Goal: Information Seeking & Learning: Learn about a topic

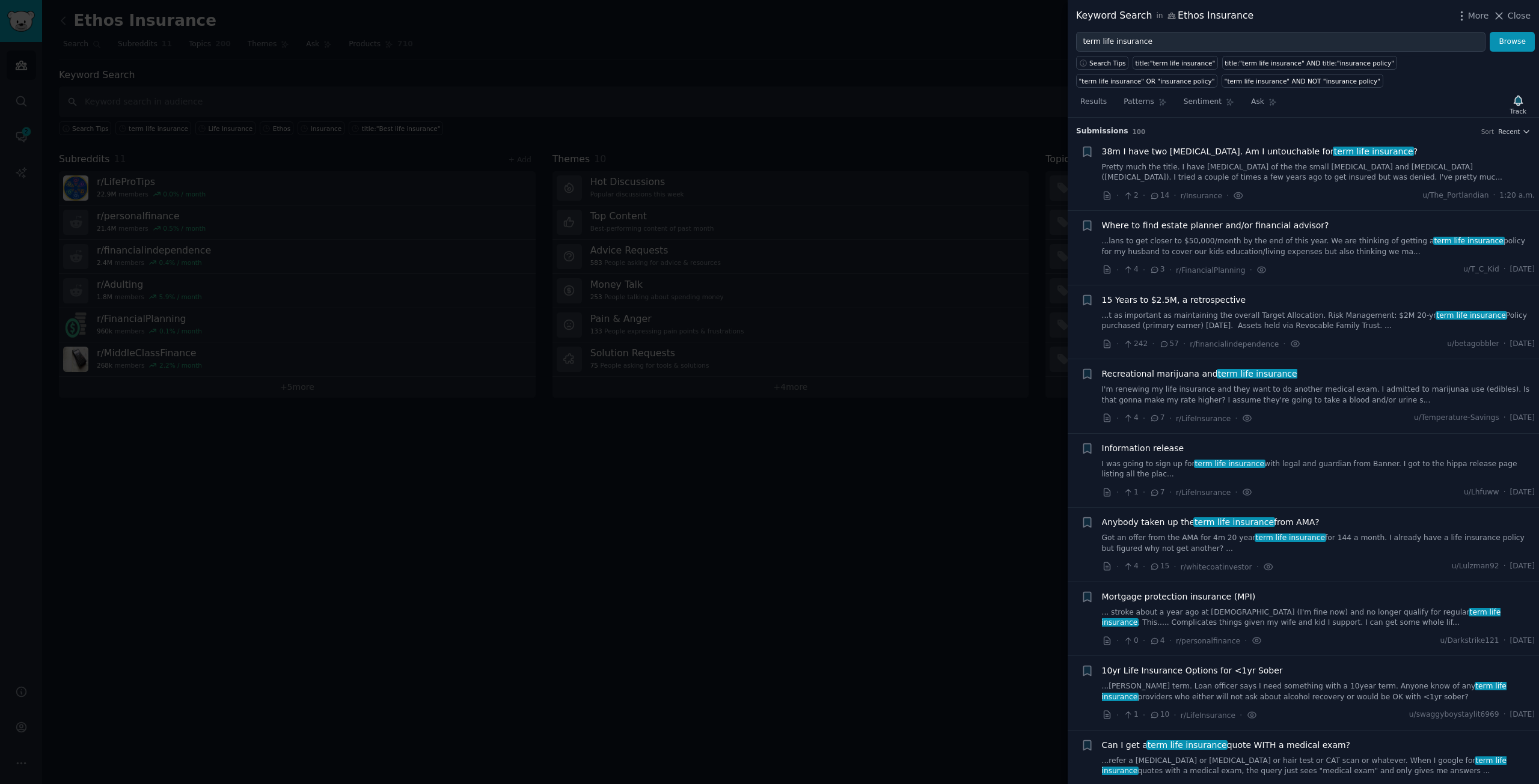
scroll to position [1122, 0]
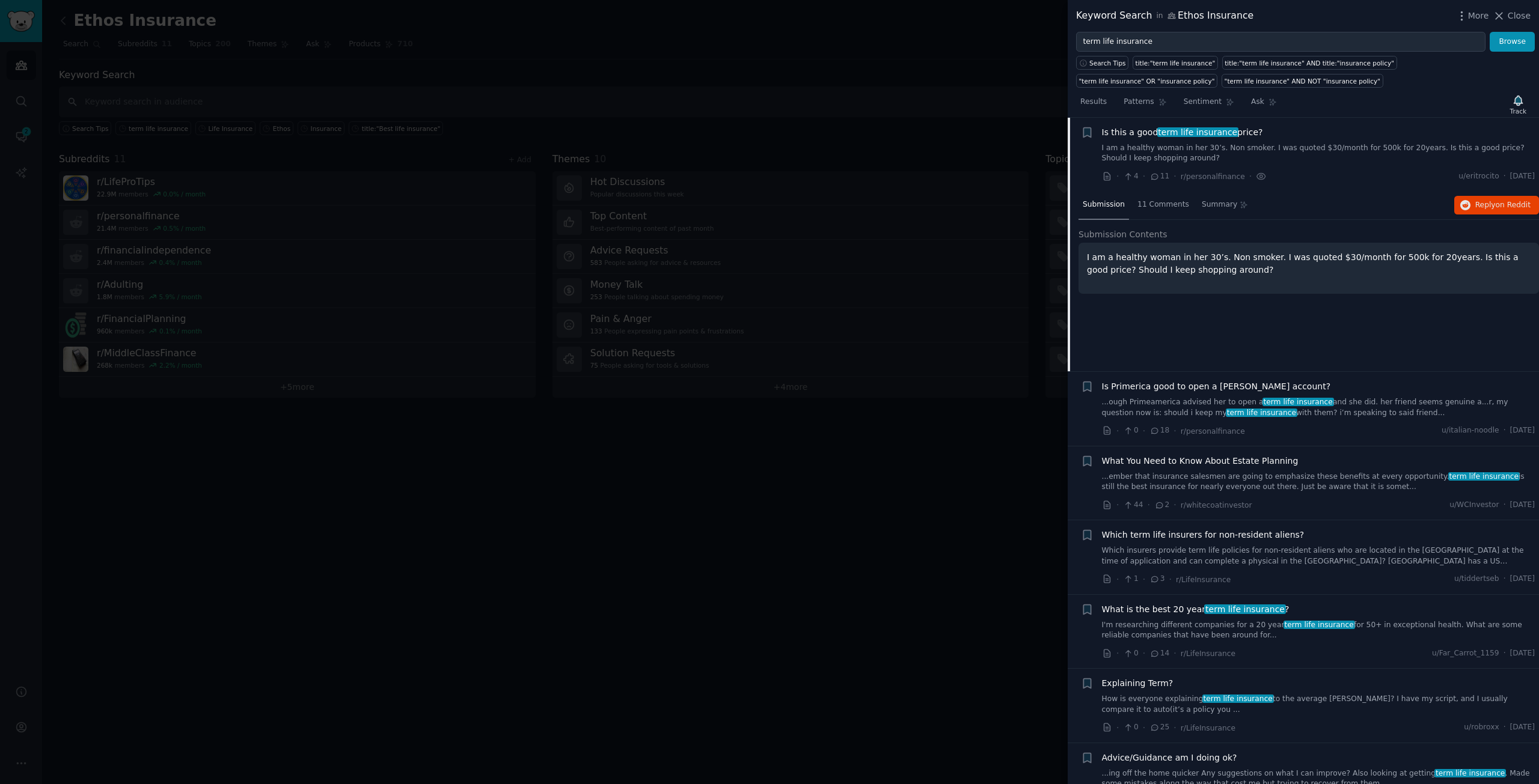
click at [906, 203] on div at bounding box center [770, 392] width 1539 height 784
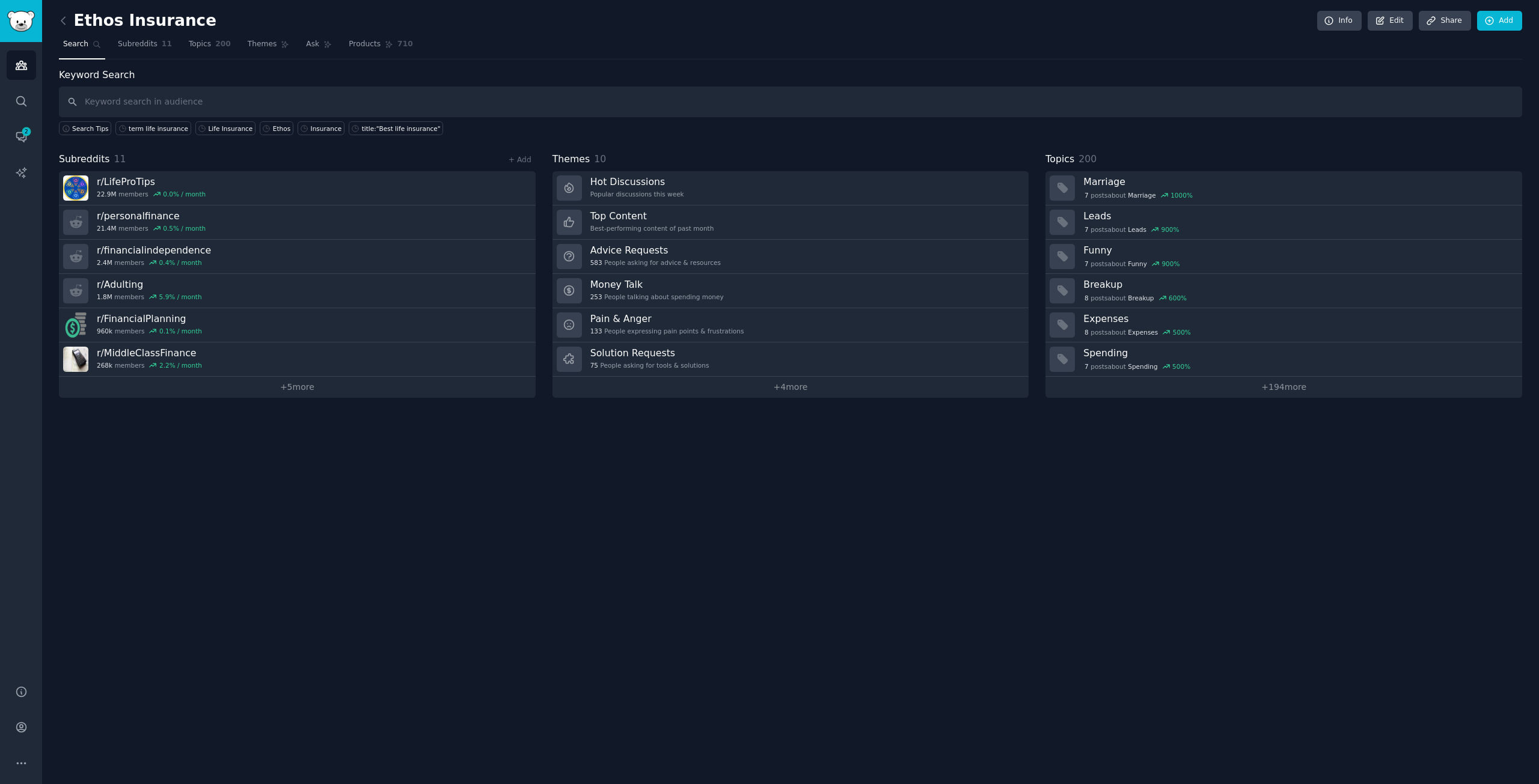
click at [66, 12] on link at bounding box center [67, 21] width 15 height 19
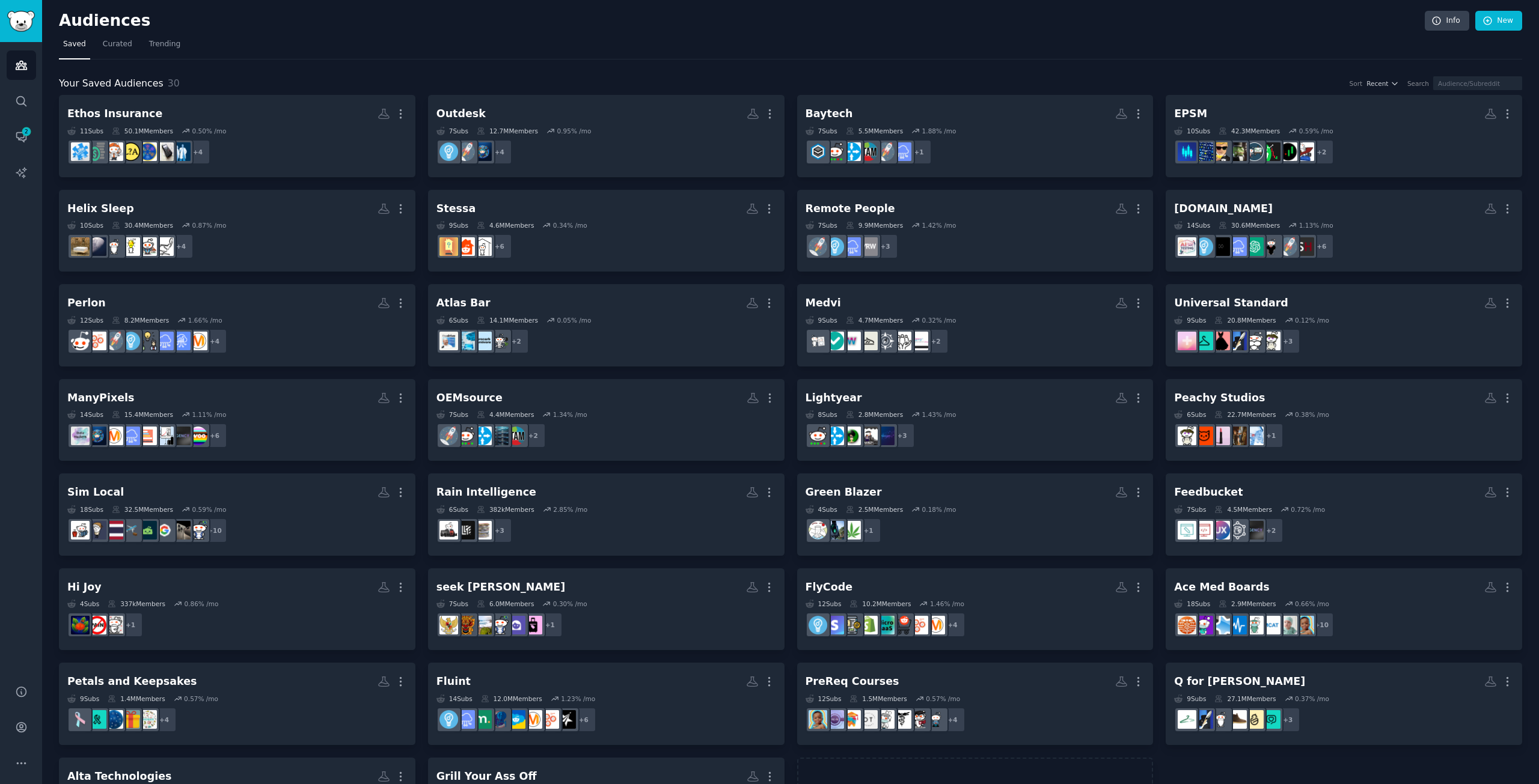
click at [311, 63] on div "Your Saved Audiences 30 Sort Recent Search Ethos Insurance More 11 Sub s 50.1M …" at bounding box center [790, 449] width 1463 height 781
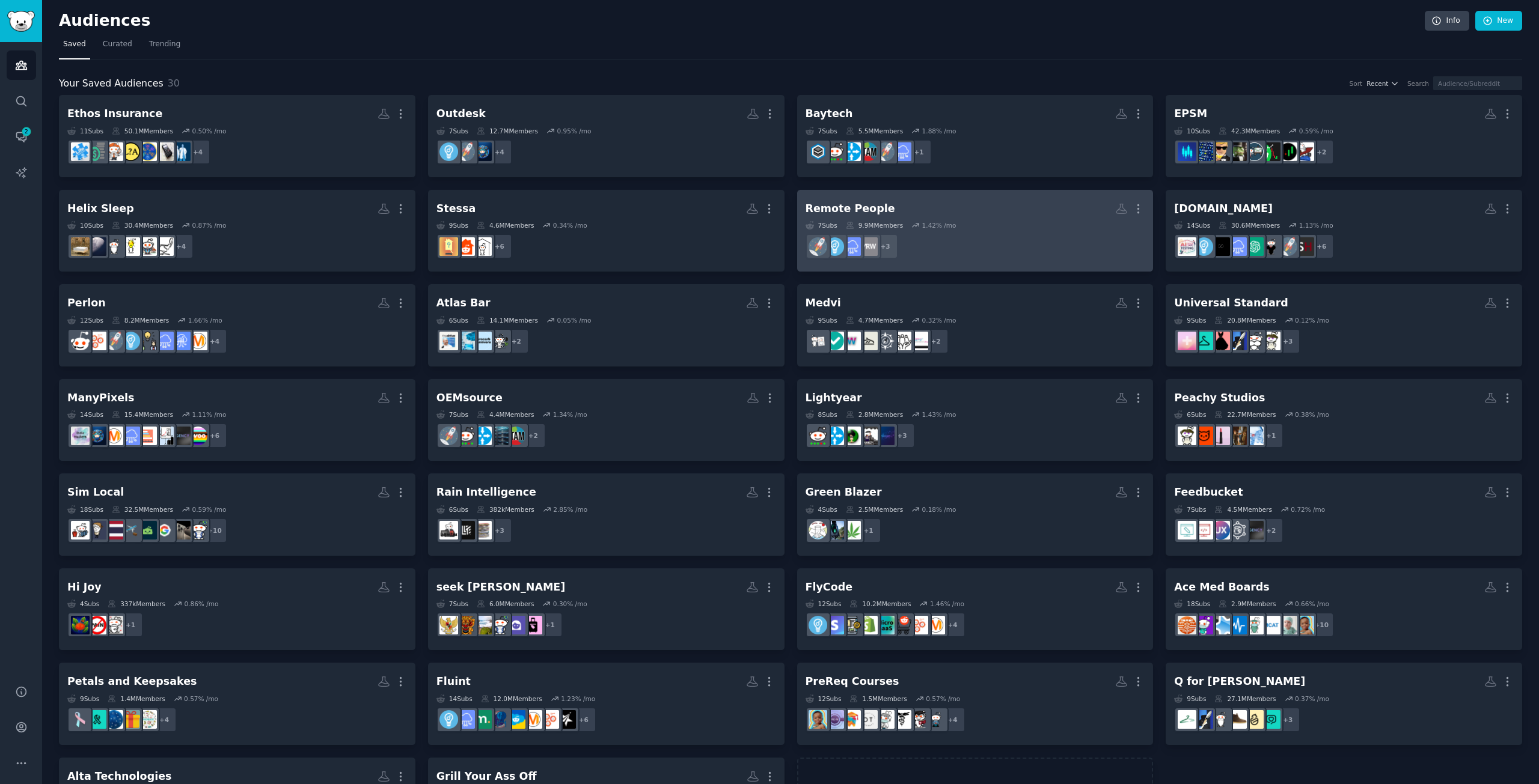
click at [1023, 217] on h2 "Remote People More" at bounding box center [976, 208] width 340 height 21
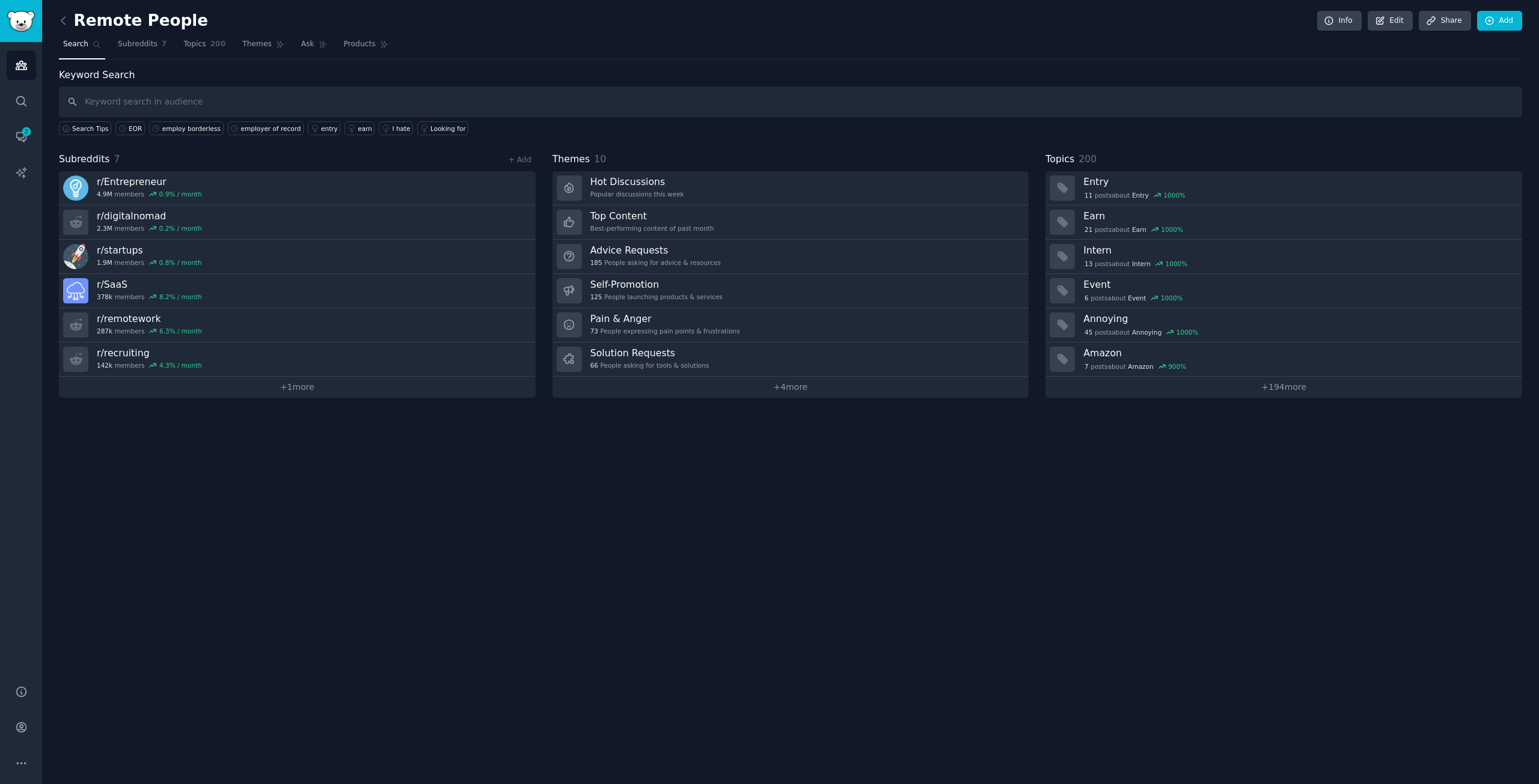
click at [146, 94] on input "text" at bounding box center [790, 102] width 1463 height 31
type input ""employer of record""
drag, startPoint x: 168, startPoint y: 107, endPoint x: 0, endPoint y: 84, distance: 169.6
click at [0, 84] on div "Audiences Search Conversations 2 AI Reports Help Account More Remote People Inf…" at bounding box center [770, 392] width 1539 height 784
click at [269, 131] on div "employer of record" at bounding box center [271, 128] width 60 height 8
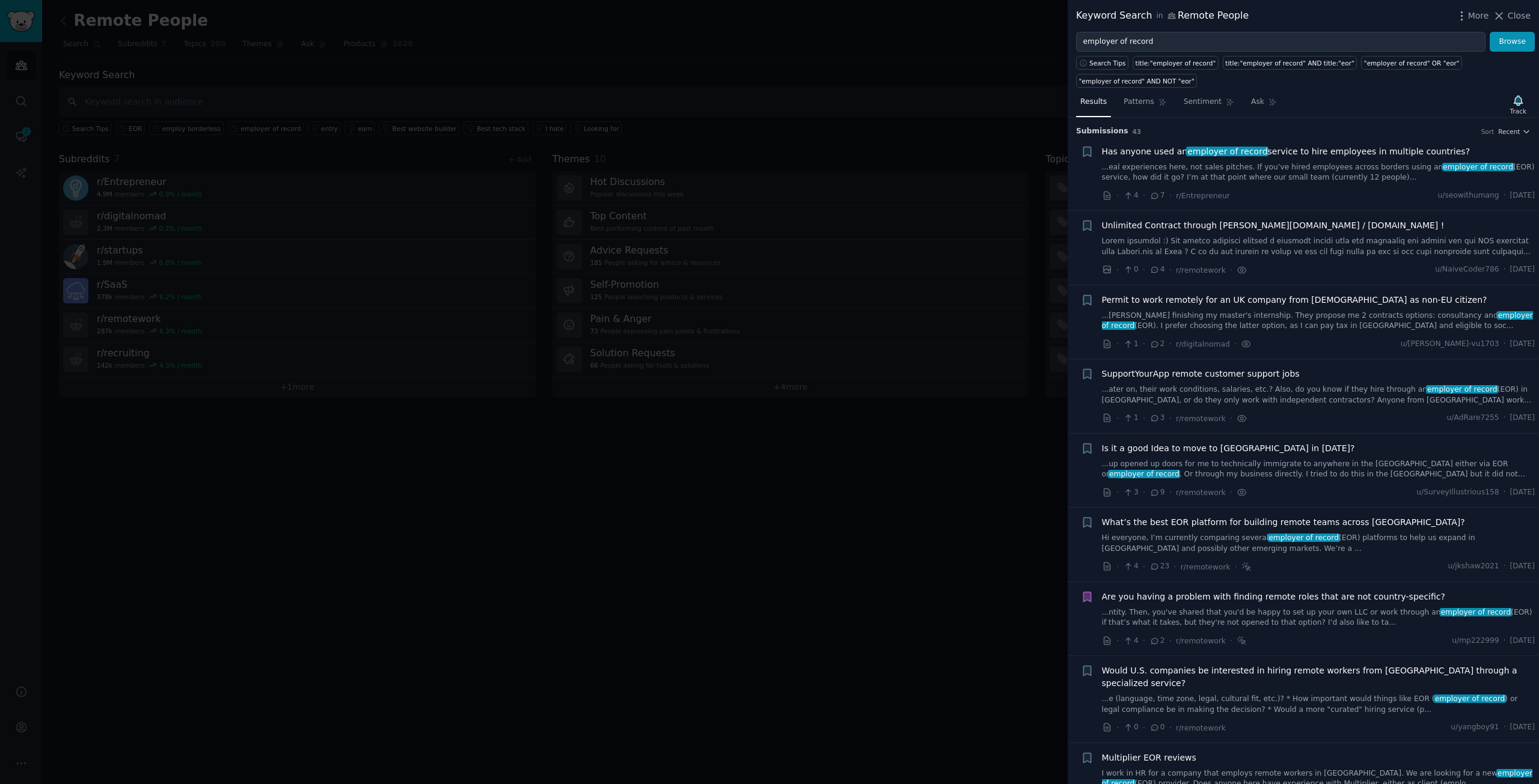
click at [1294, 151] on span "Has anyone used an employer of record service to hire employees in multiple cou…" at bounding box center [1287, 151] width 369 height 12
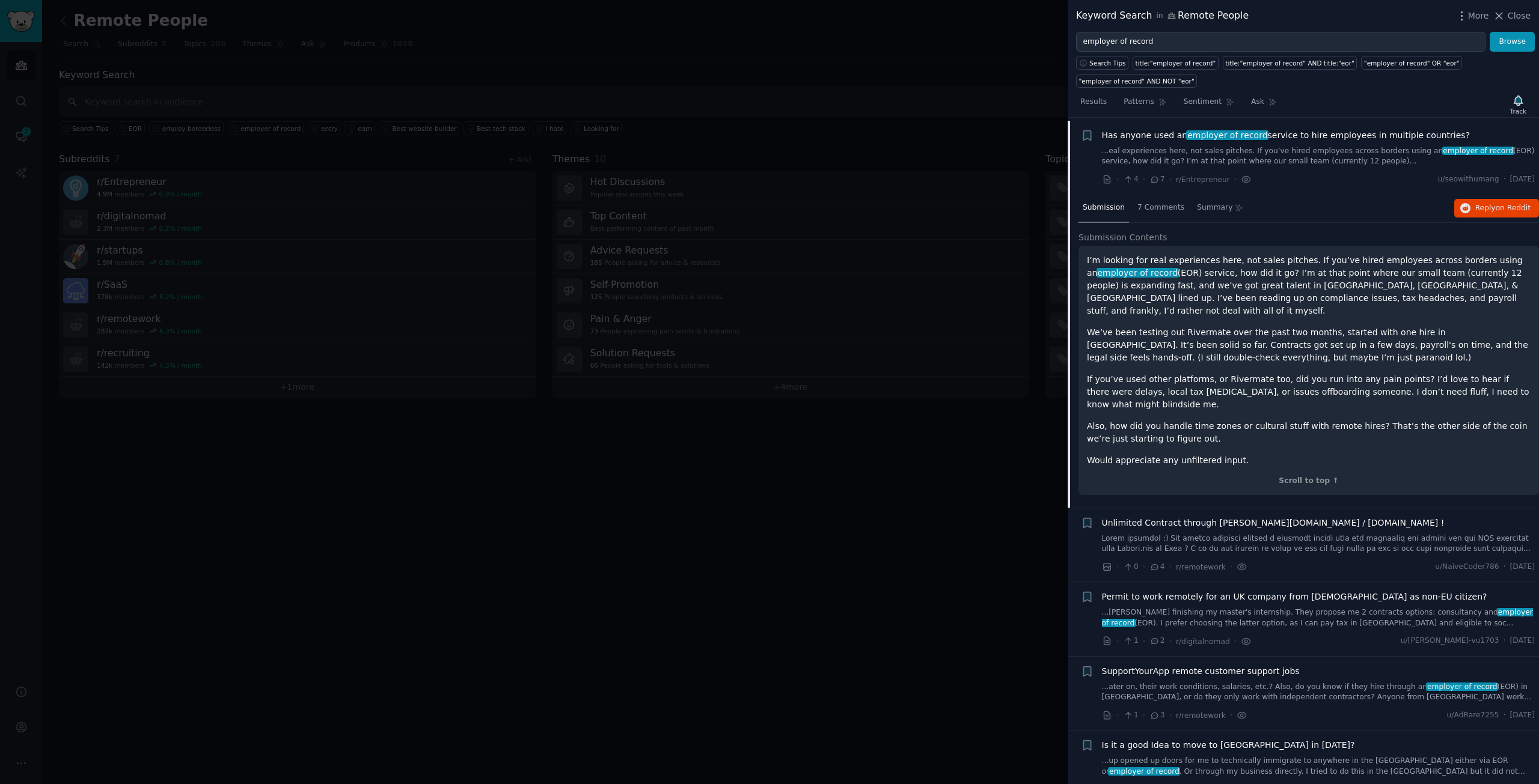
scroll to position [19, 0]
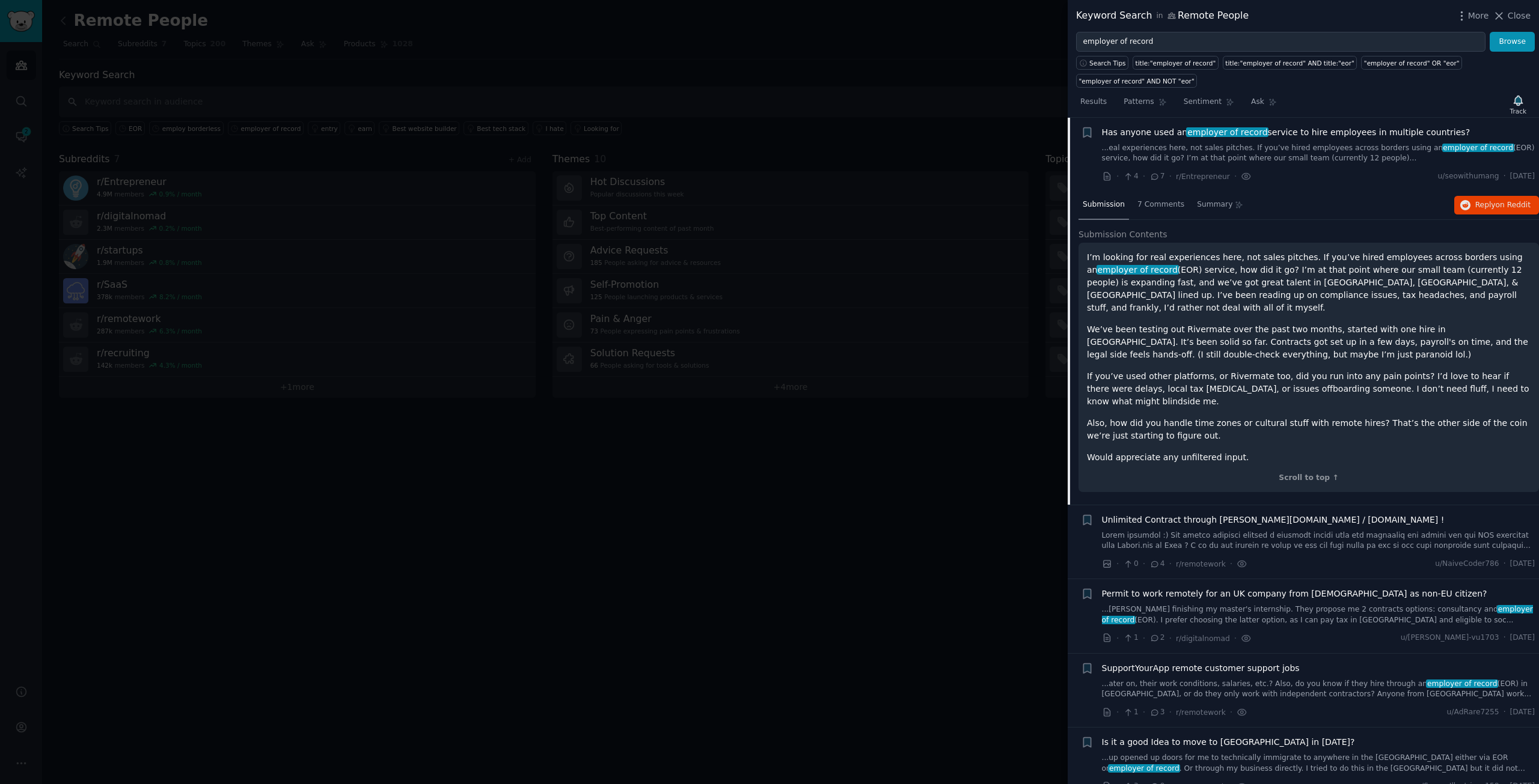
click at [1267, 514] on span "Unlimited Contract through [PERSON_NAME][DOMAIN_NAME] / [DOMAIN_NAME] !" at bounding box center [1274, 519] width 343 height 12
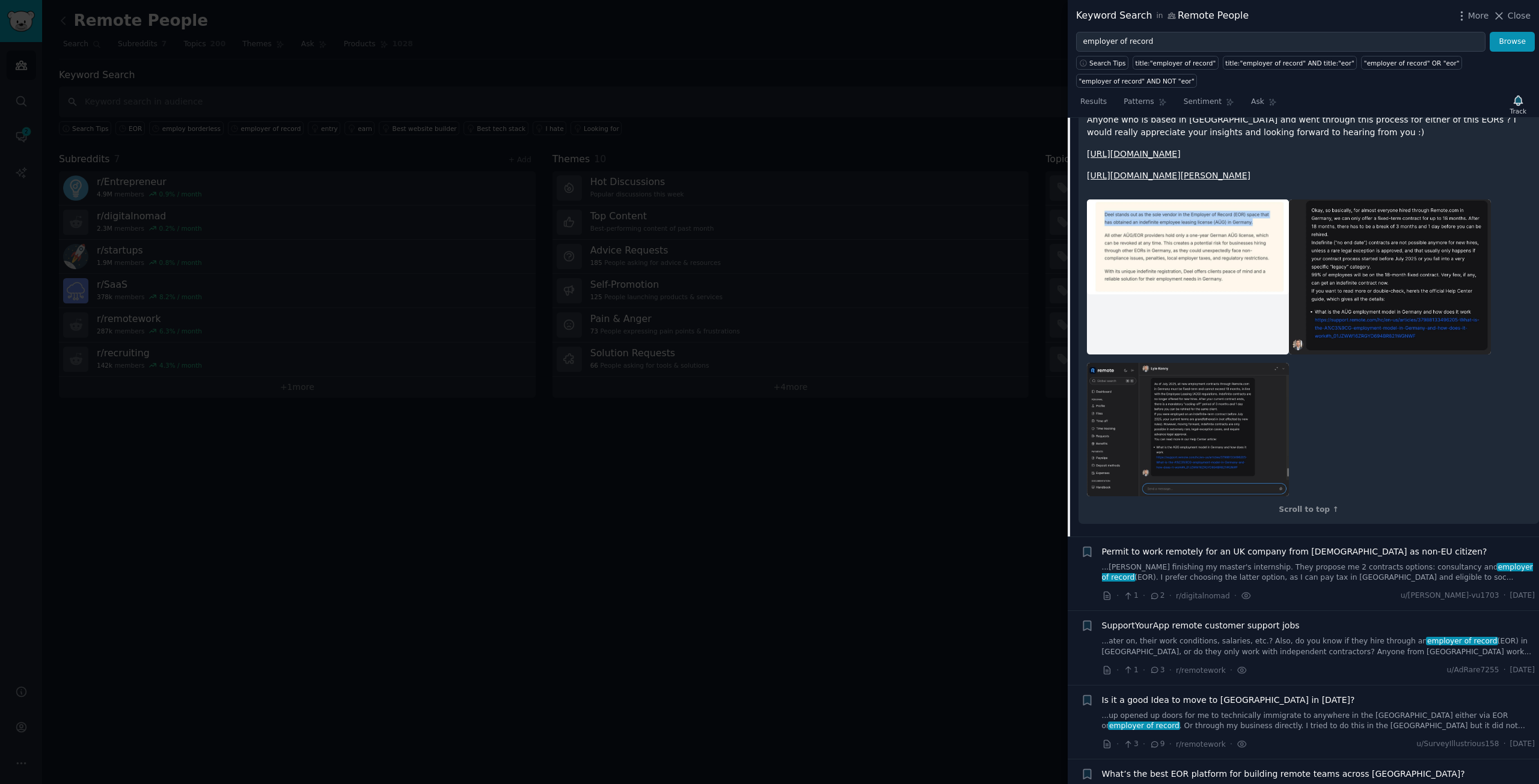
scroll to position [574, 0]
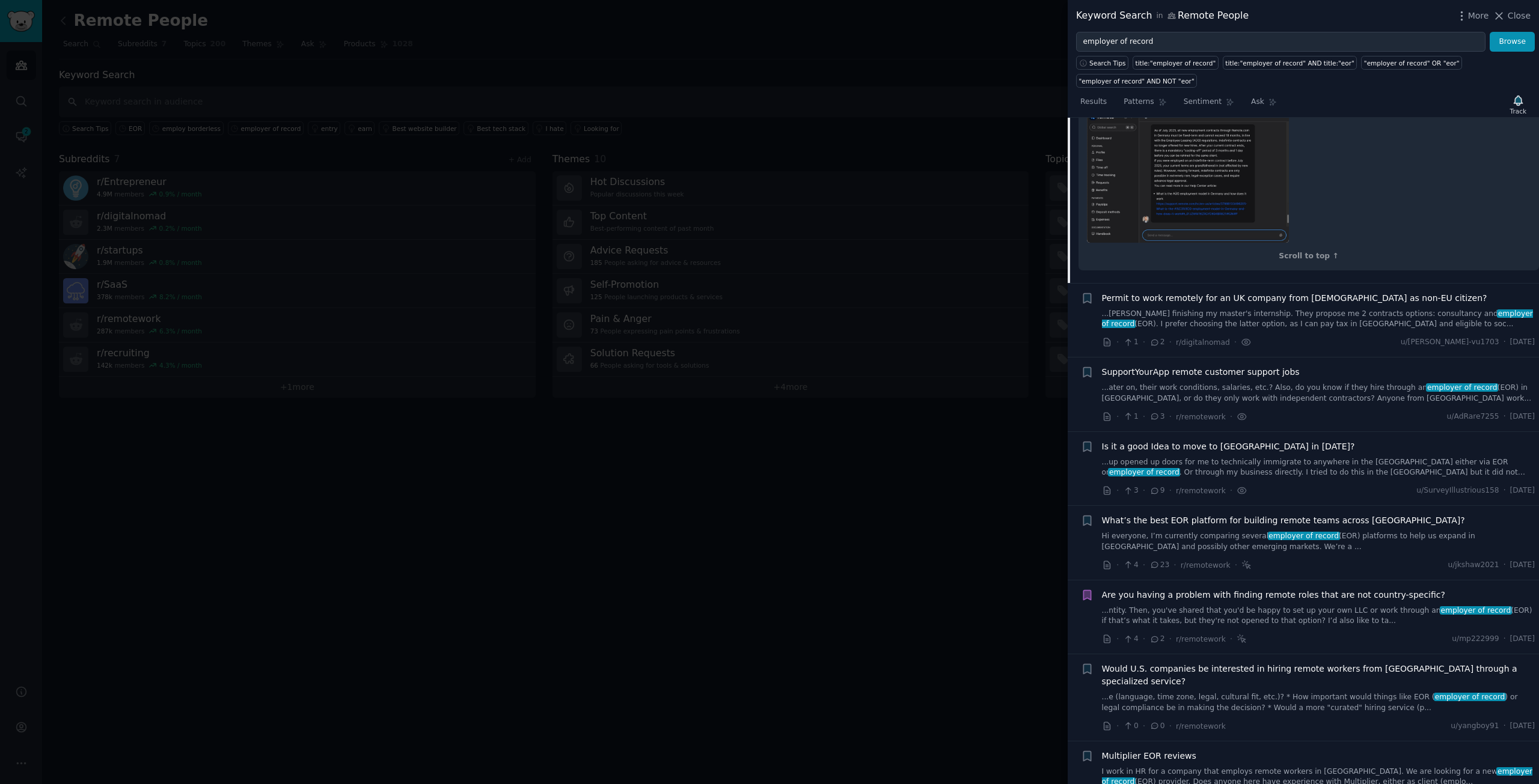
click at [1320, 297] on span "Permit to work remotely for an UK company from [DEMOGRAPHIC_DATA] as non-EU cit…" at bounding box center [1295, 298] width 386 height 12
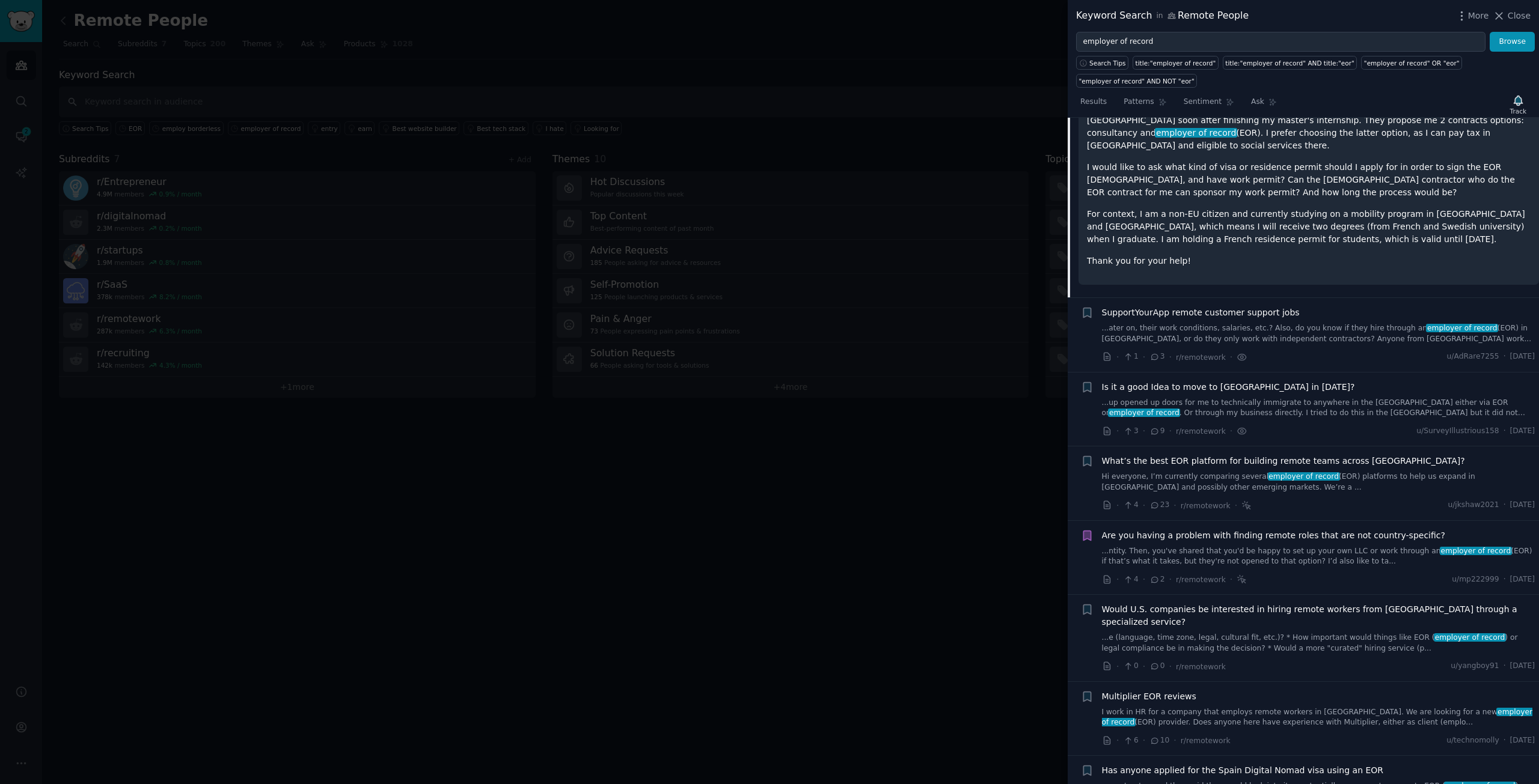
scroll to position [167, 0]
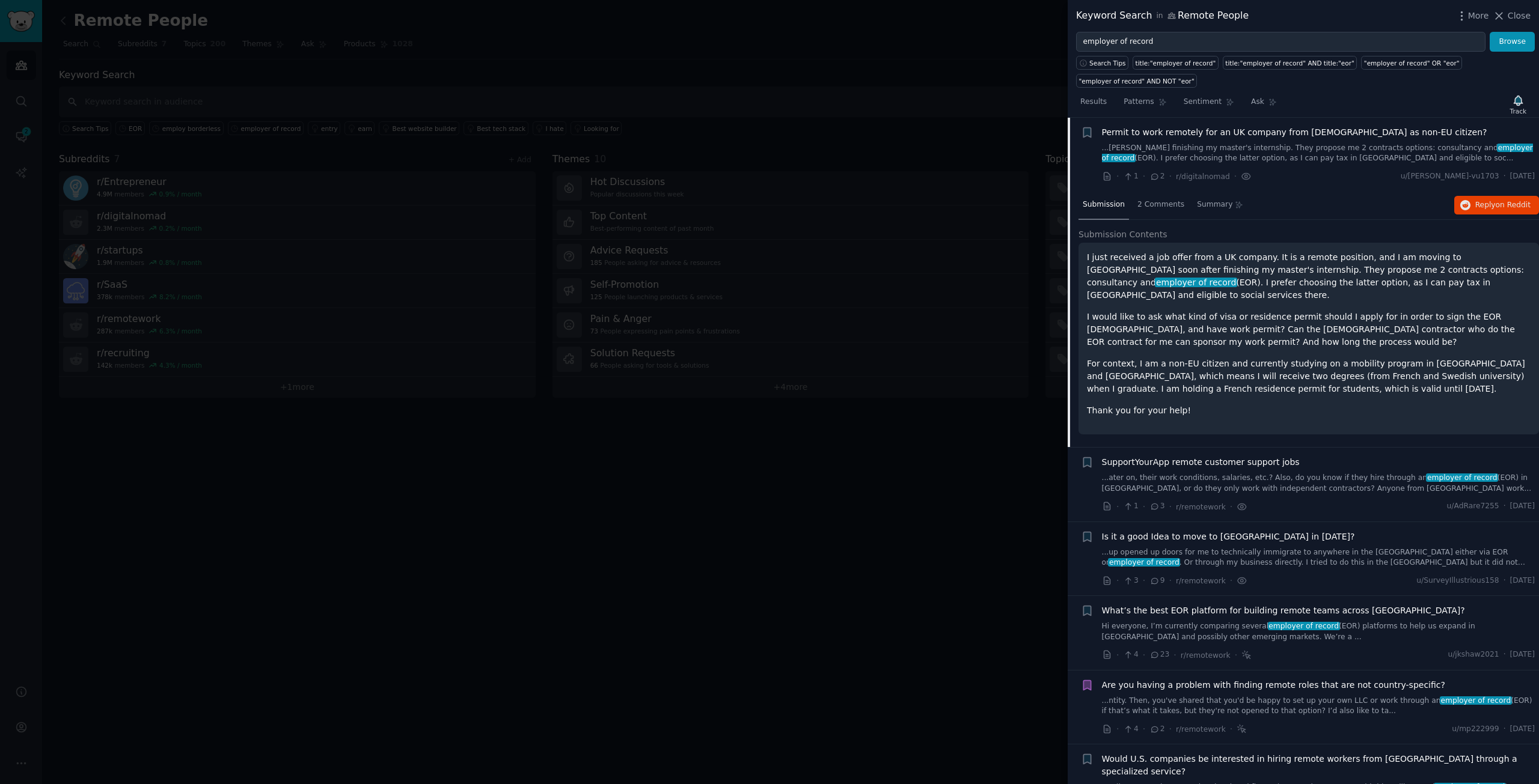
click at [1273, 456] on span "SupportYourApp remote customer support jobs" at bounding box center [1202, 462] width 198 height 12
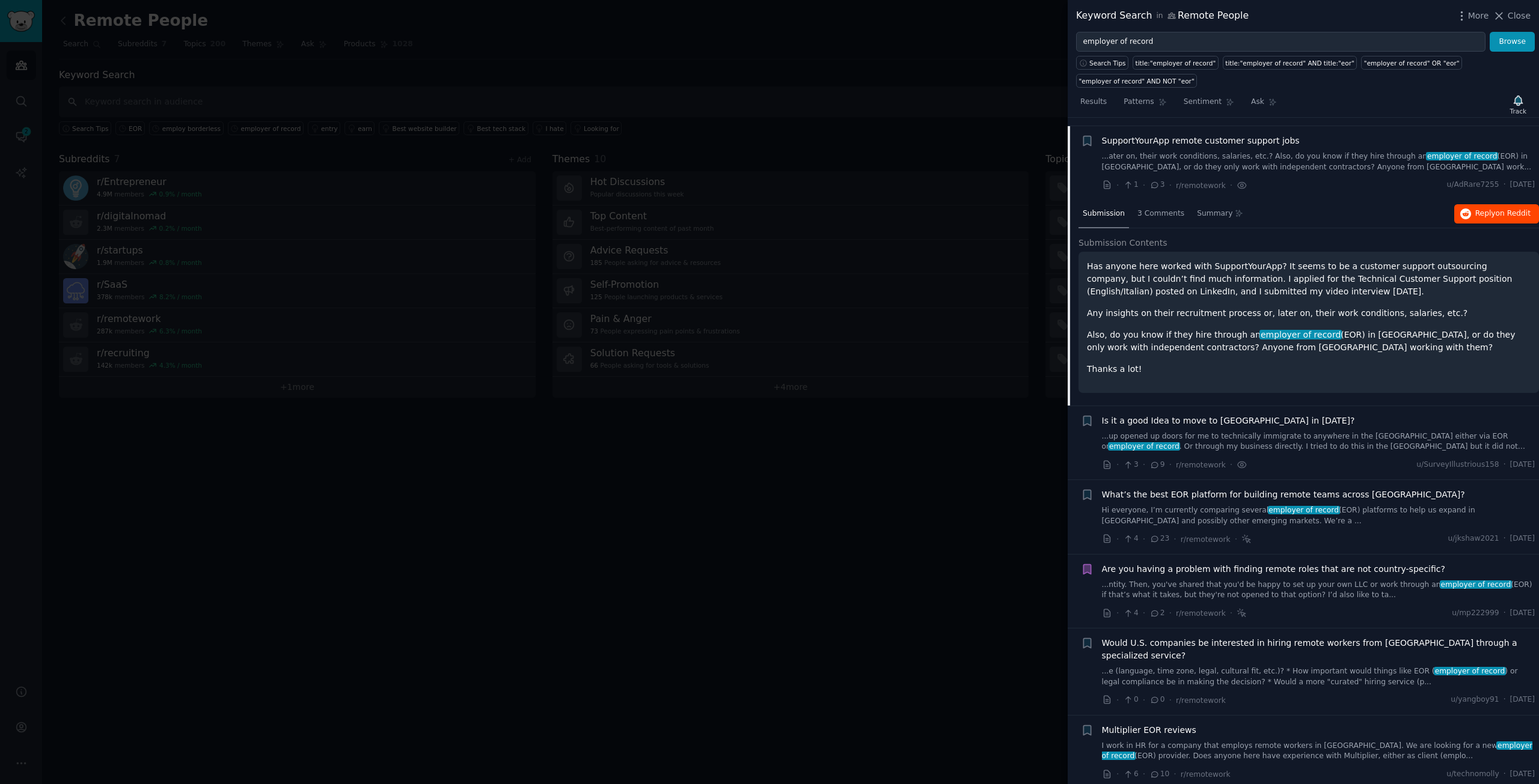
scroll to position [241, 0]
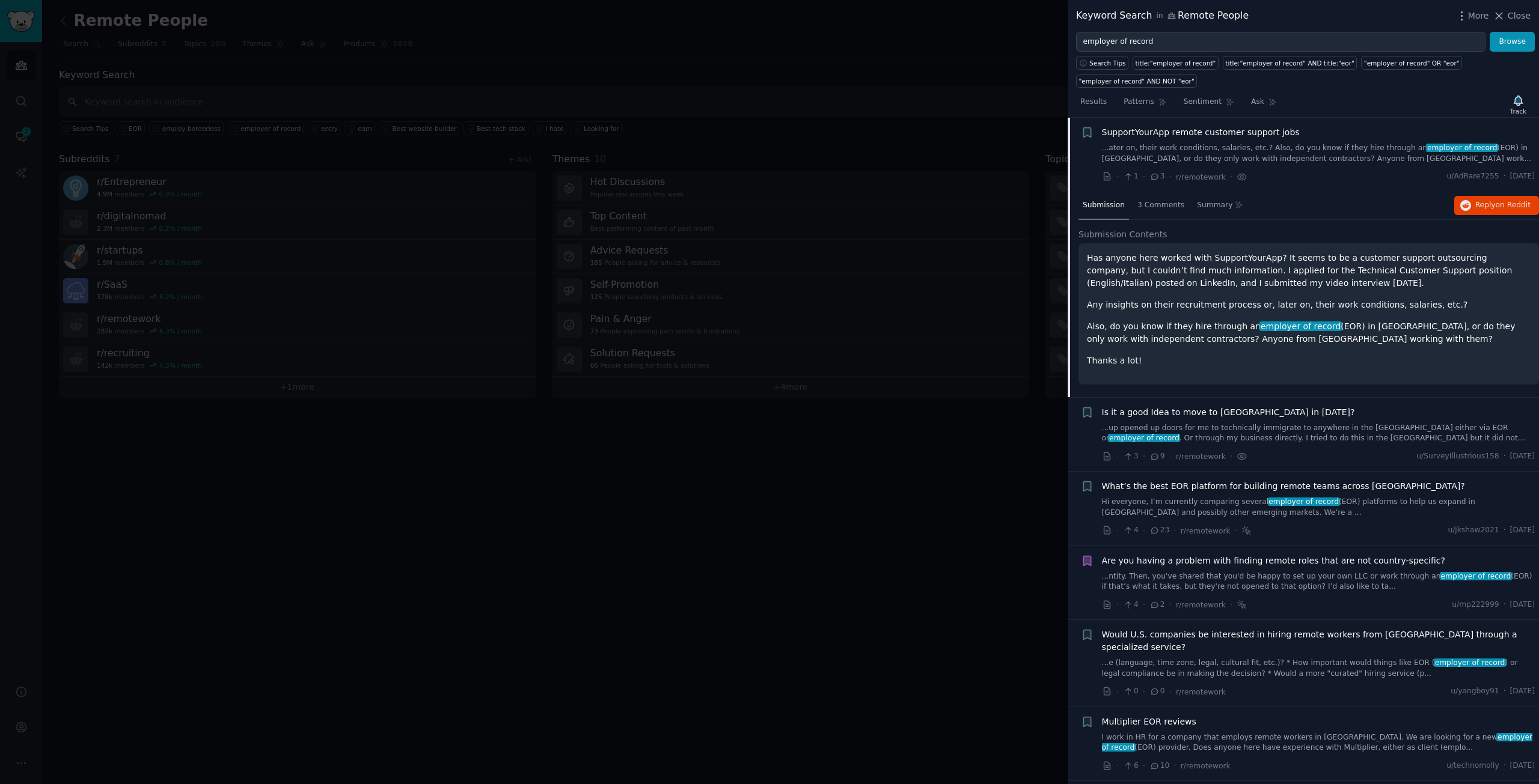
click at [1263, 409] on span "Is it a good Idea to move to [GEOGRAPHIC_DATA] in [DATE]?" at bounding box center [1229, 412] width 253 height 12
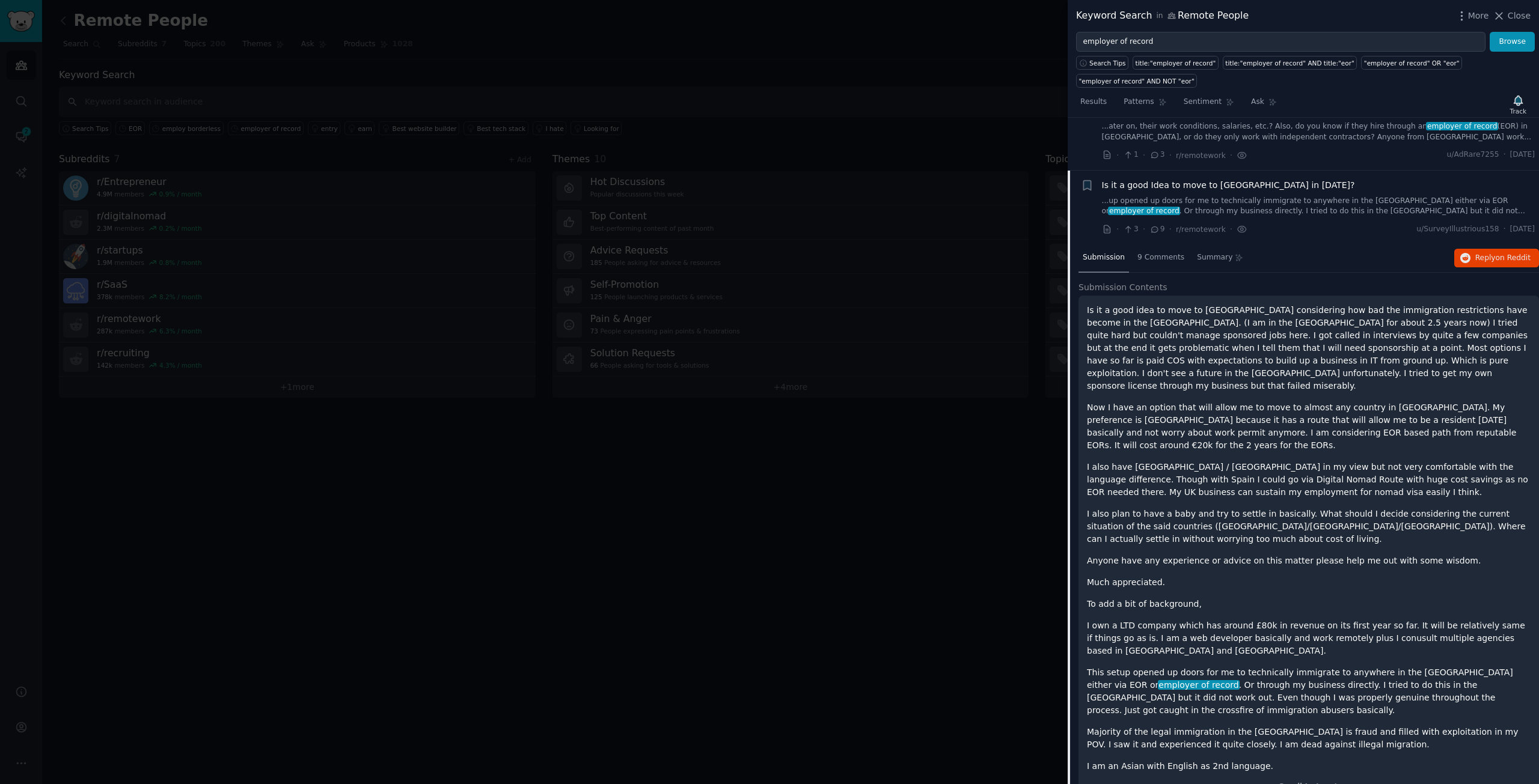
scroll to position [316, 0]
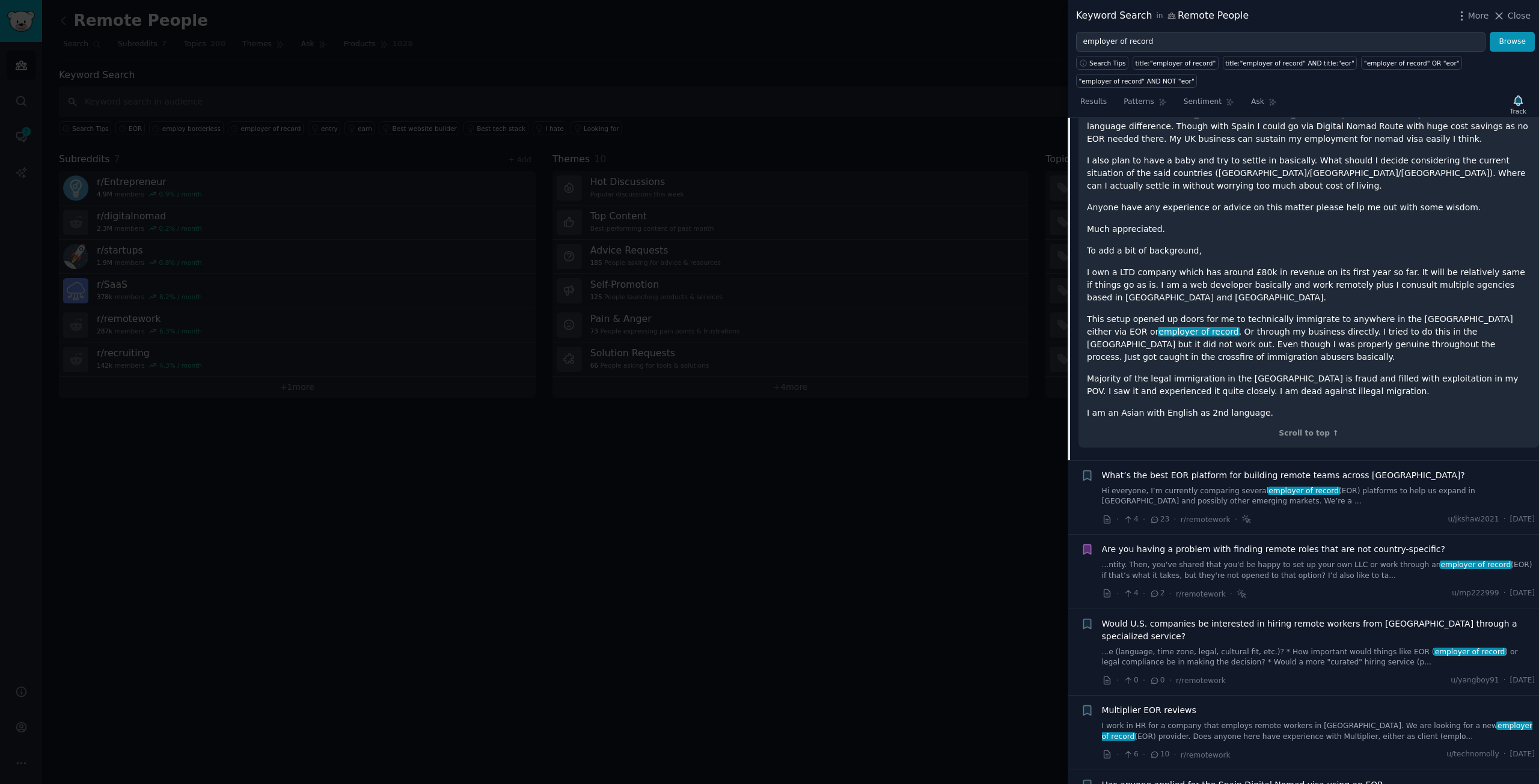
click at [1247, 469] on span "What’s the best EOR platform for building remote teams across [GEOGRAPHIC_DATA]?" at bounding box center [1284, 475] width 363 height 12
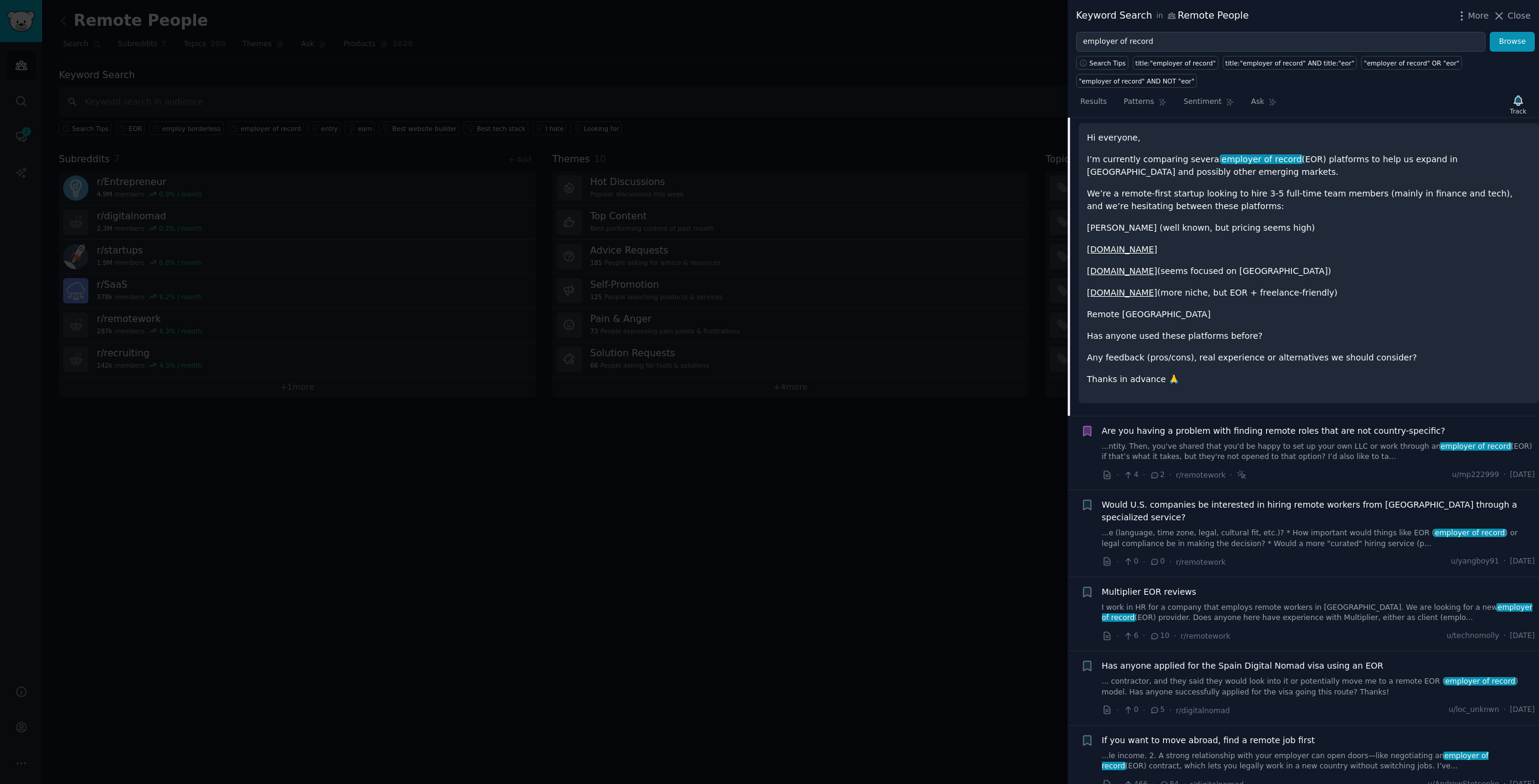
click at [1289, 433] on span "Are you having a problem with finding remote roles that are not country-specifi…" at bounding box center [1274, 430] width 343 height 12
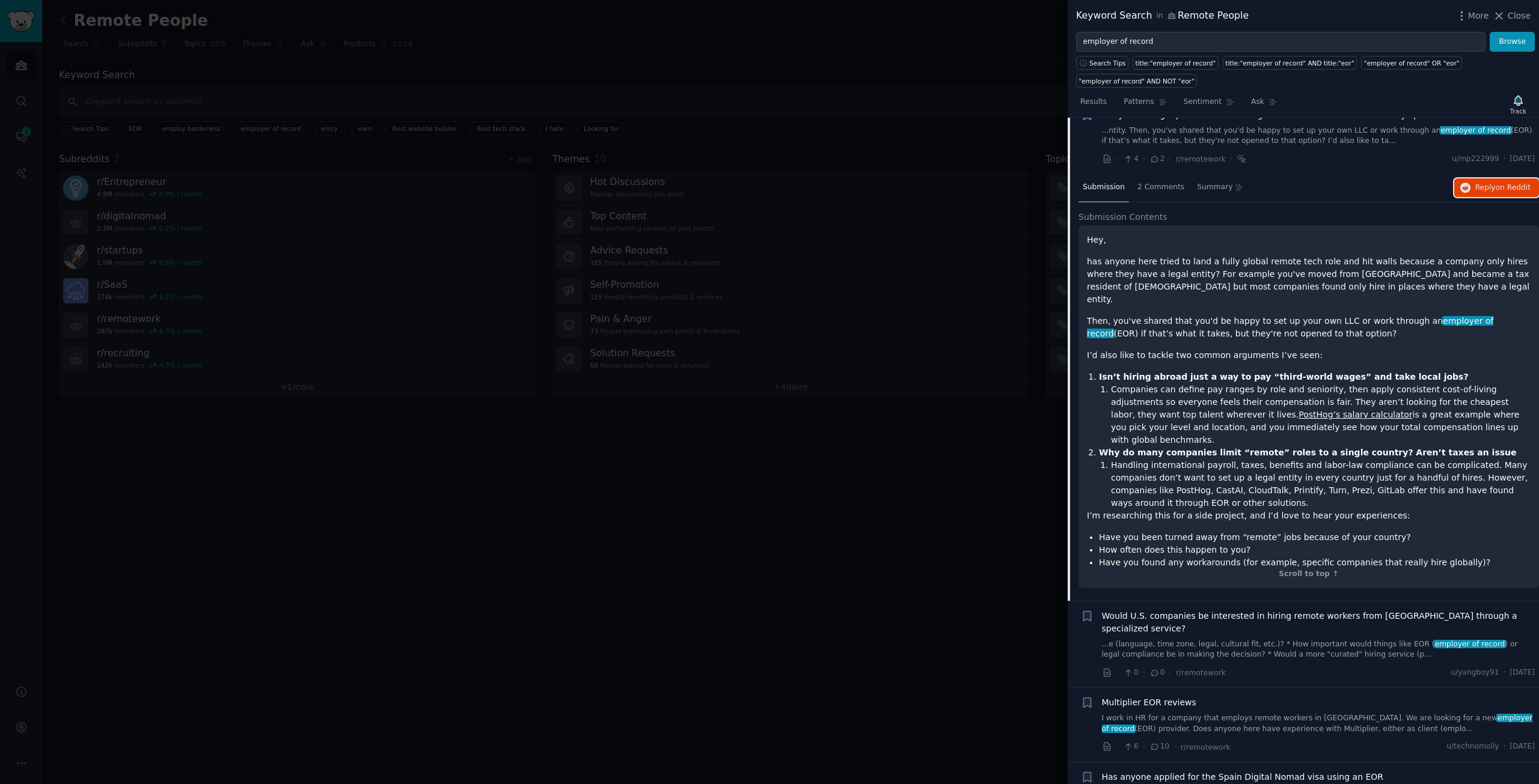
scroll to position [645, 0]
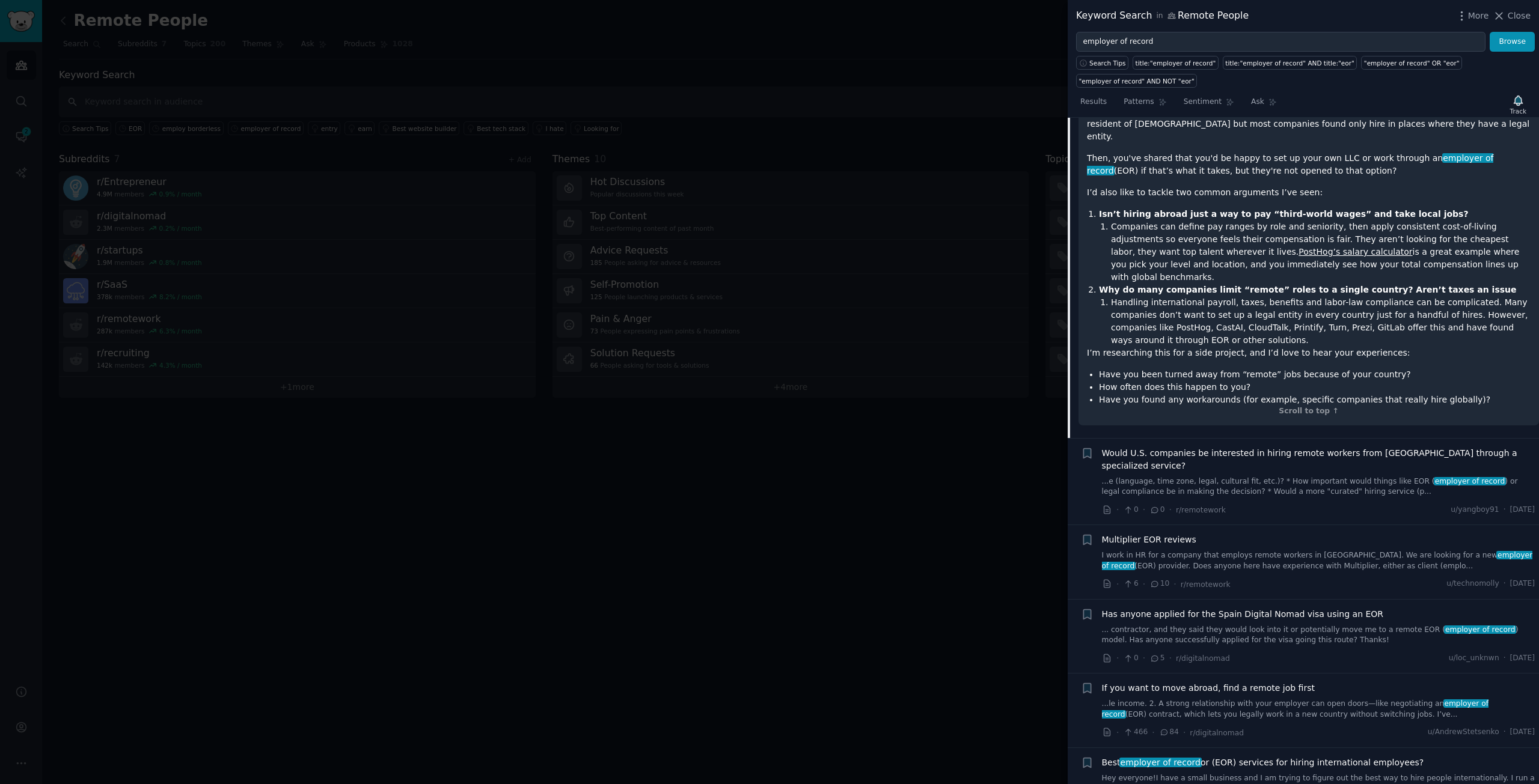
click at [1260, 447] on div "Would U.S. companies be interested in hiring remote workers from [GEOGRAPHIC_DA…" at bounding box center [1319, 472] width 434 height 51
click at [1276, 447] on span "Would U.S. companies be interested in hiring remote workers from [GEOGRAPHIC_DA…" at bounding box center [1319, 459] width 434 height 25
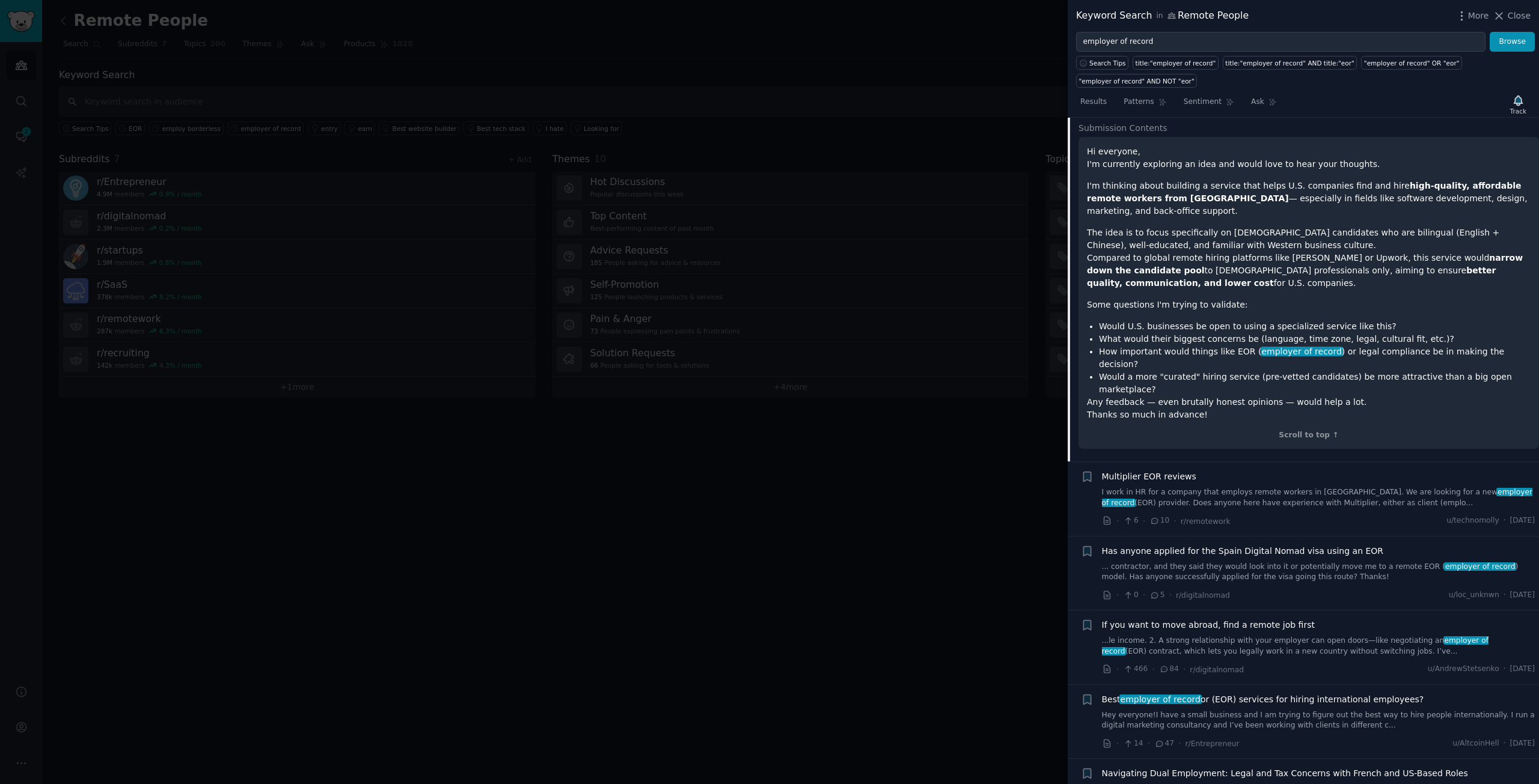
scroll to position [658, 0]
click at [1172, 469] on div "Multiplier EOR reviews I work in HR for a company that employs remote workers i…" at bounding box center [1319, 488] width 434 height 37
click at [1178, 469] on span "Multiplier EOR reviews" at bounding box center [1149, 475] width 94 height 12
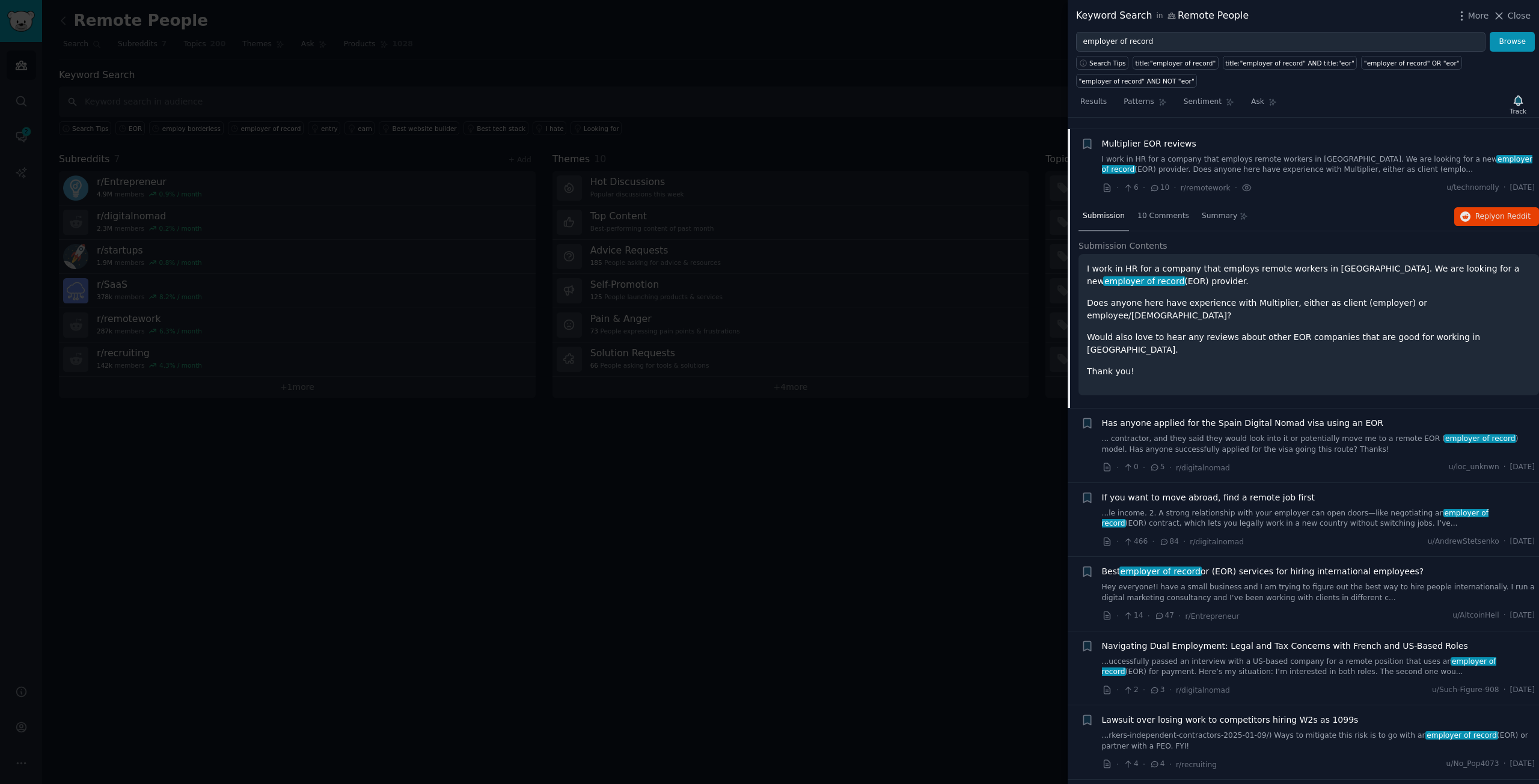
scroll to position [613, 0]
drag, startPoint x: 1507, startPoint y: 200, endPoint x: 1477, endPoint y: 222, distance: 37.2
click at [1244, 419] on span "Has anyone applied for the Spain Digital Nomad visa using an EOR" at bounding box center [1243, 424] width 282 height 12
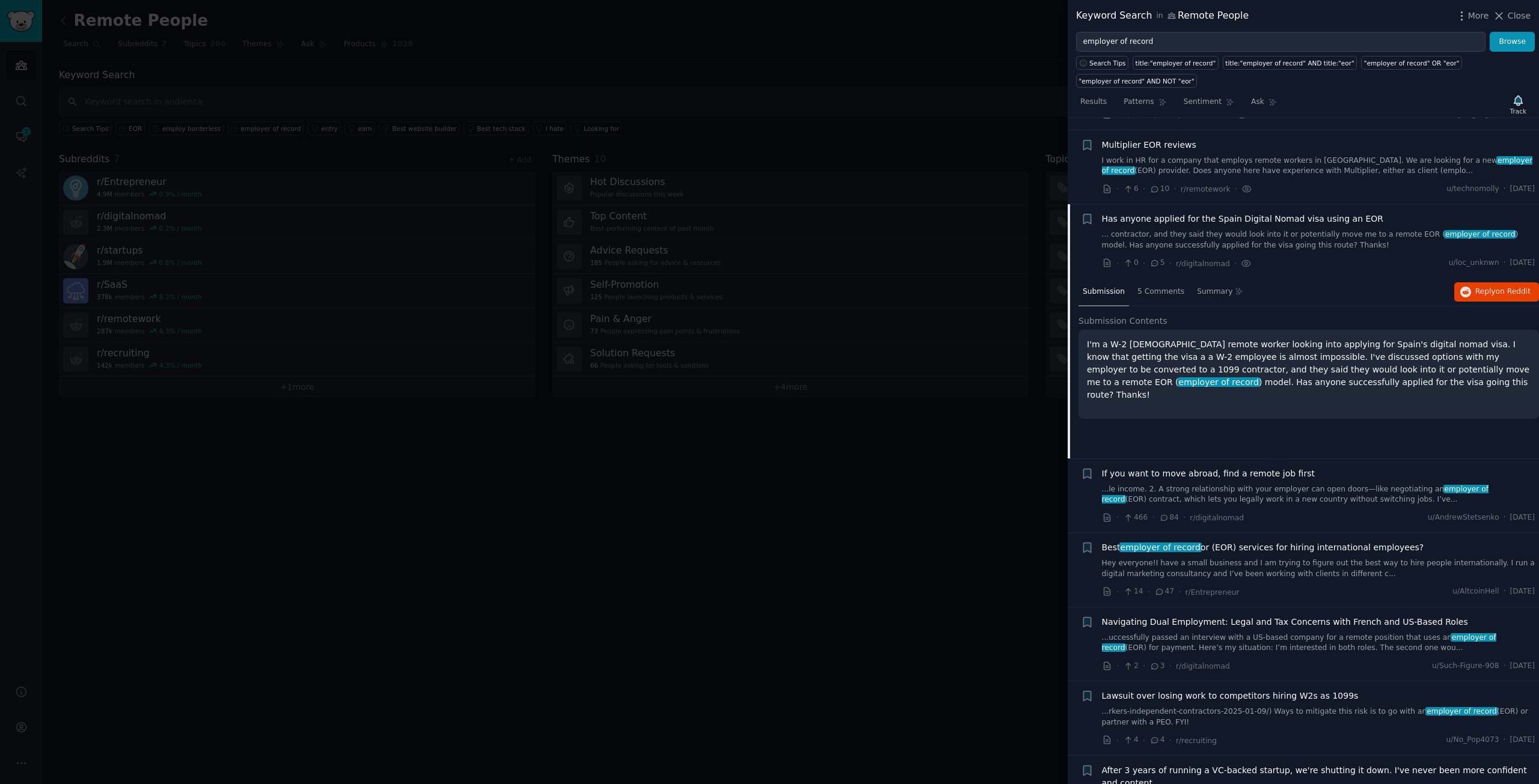
scroll to position [687, 0]
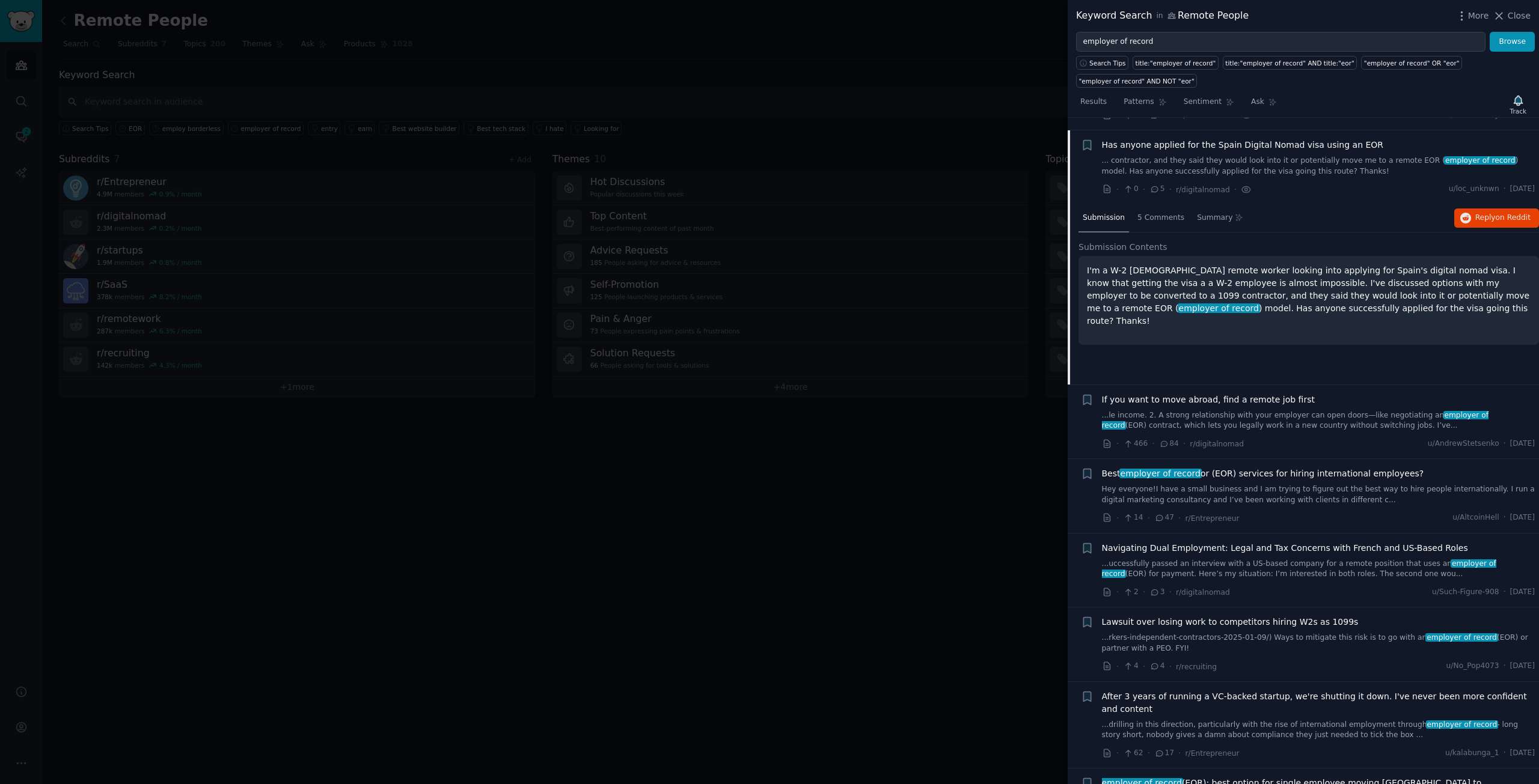
click at [1240, 394] on span "If you want to move abroad, find a remote job first" at bounding box center [1209, 399] width 213 height 12
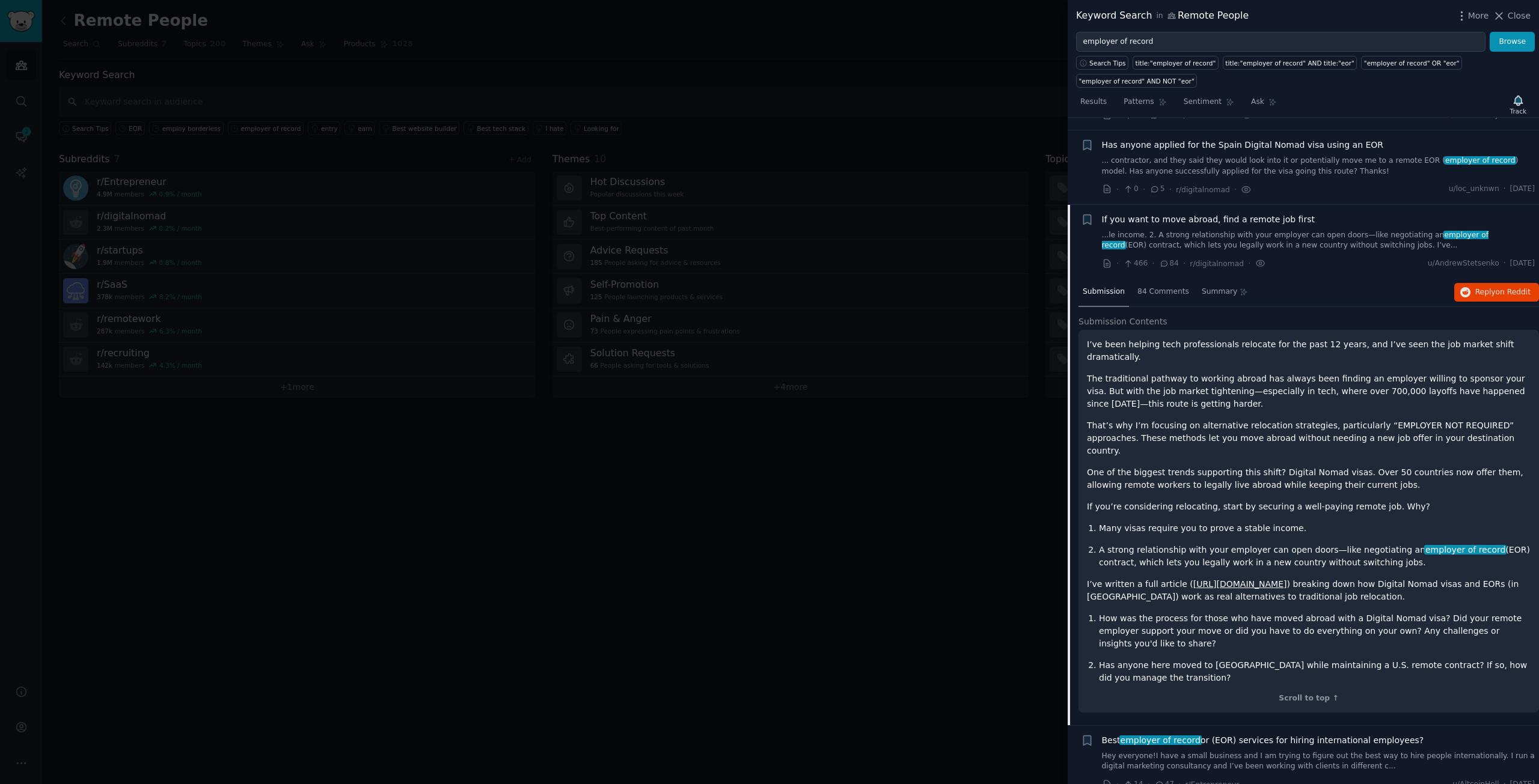
scroll to position [762, 0]
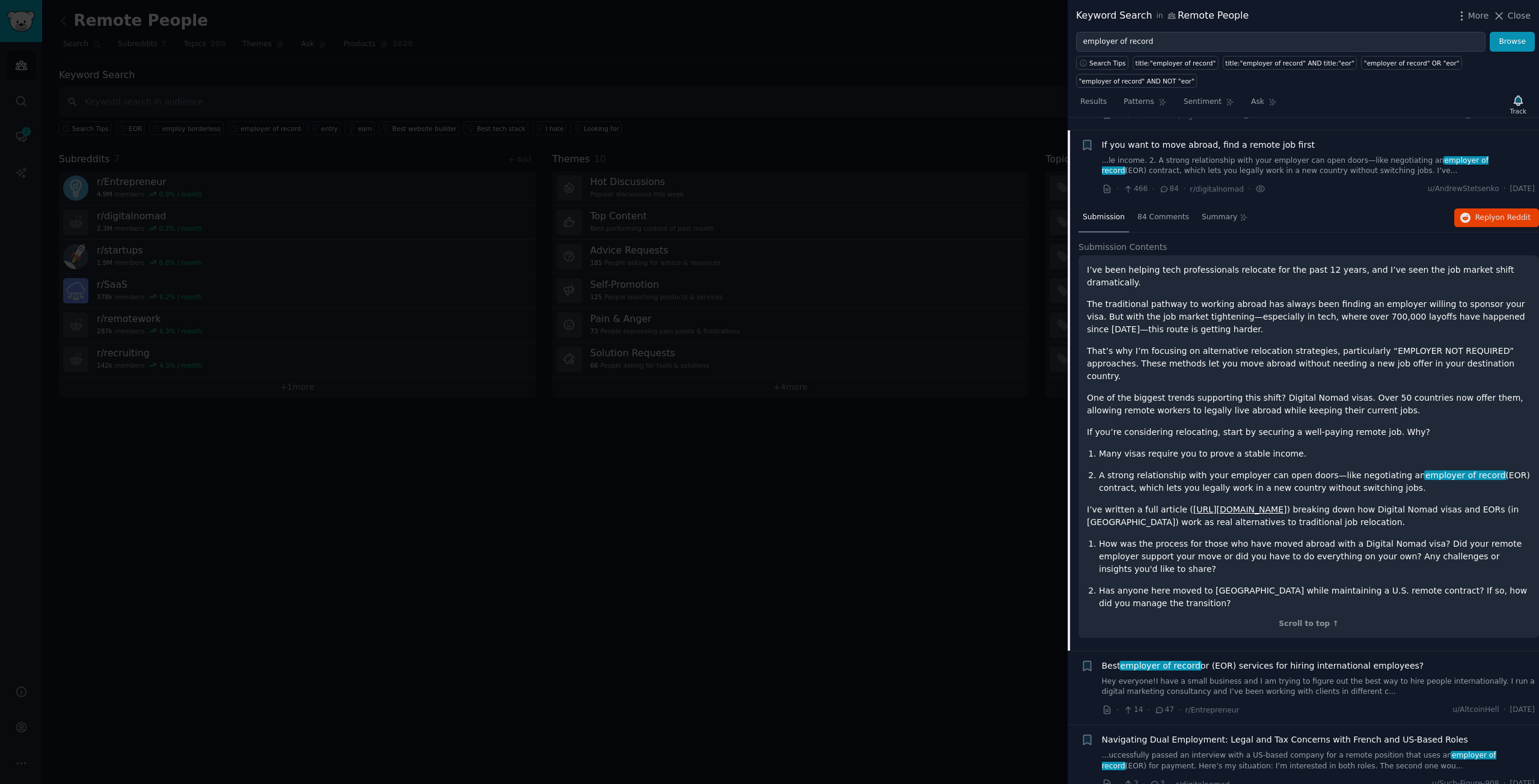
click at [1223, 660] on span "Best employer of record or (EOR) services for hiring international employees?" at bounding box center [1263, 666] width 322 height 12
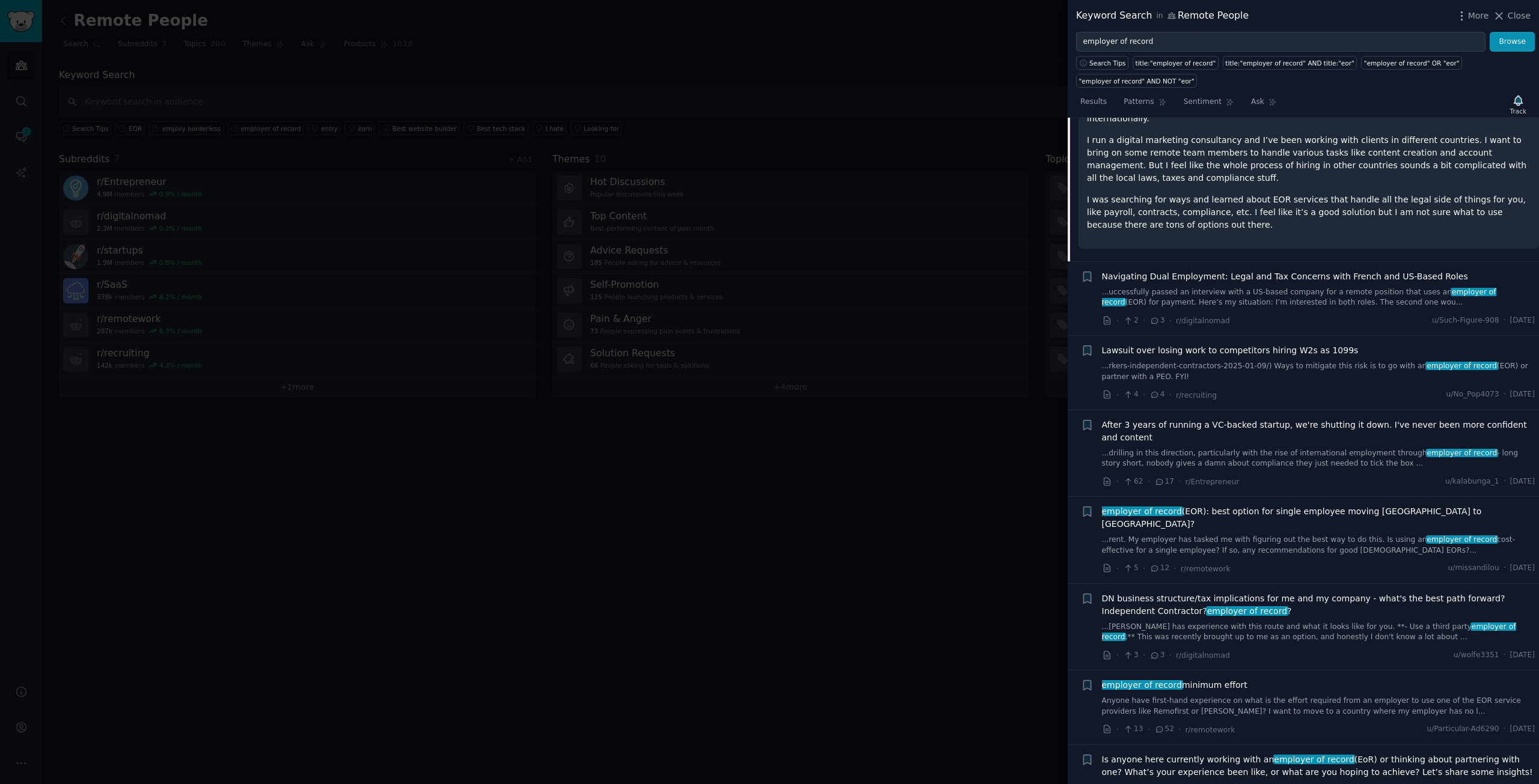
scroll to position [955, 0]
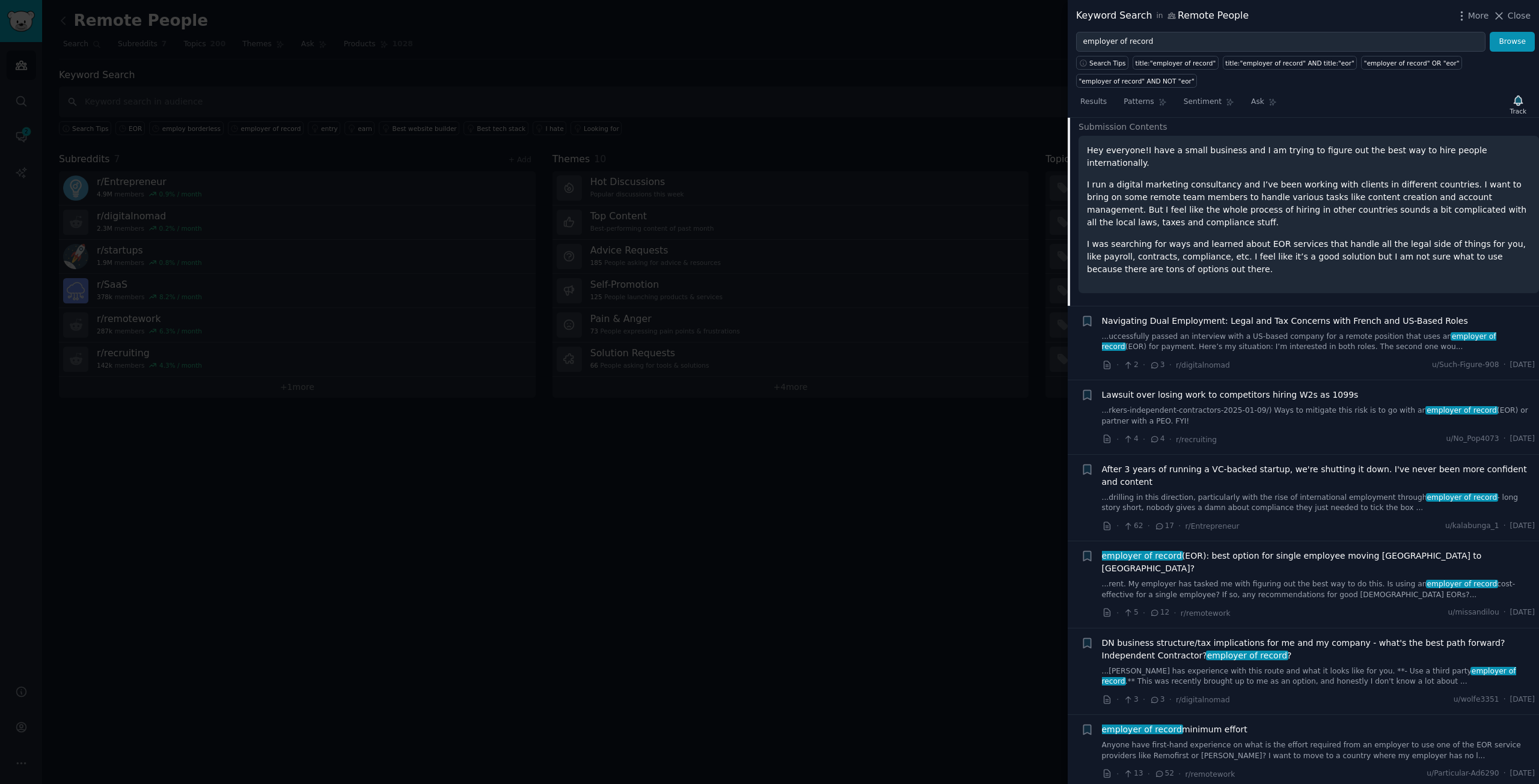
click at [1310, 315] on span "Navigating Dual Employment: Legal and Tax Concerns with French and US-Based Rol…" at bounding box center [1286, 320] width 366 height 12
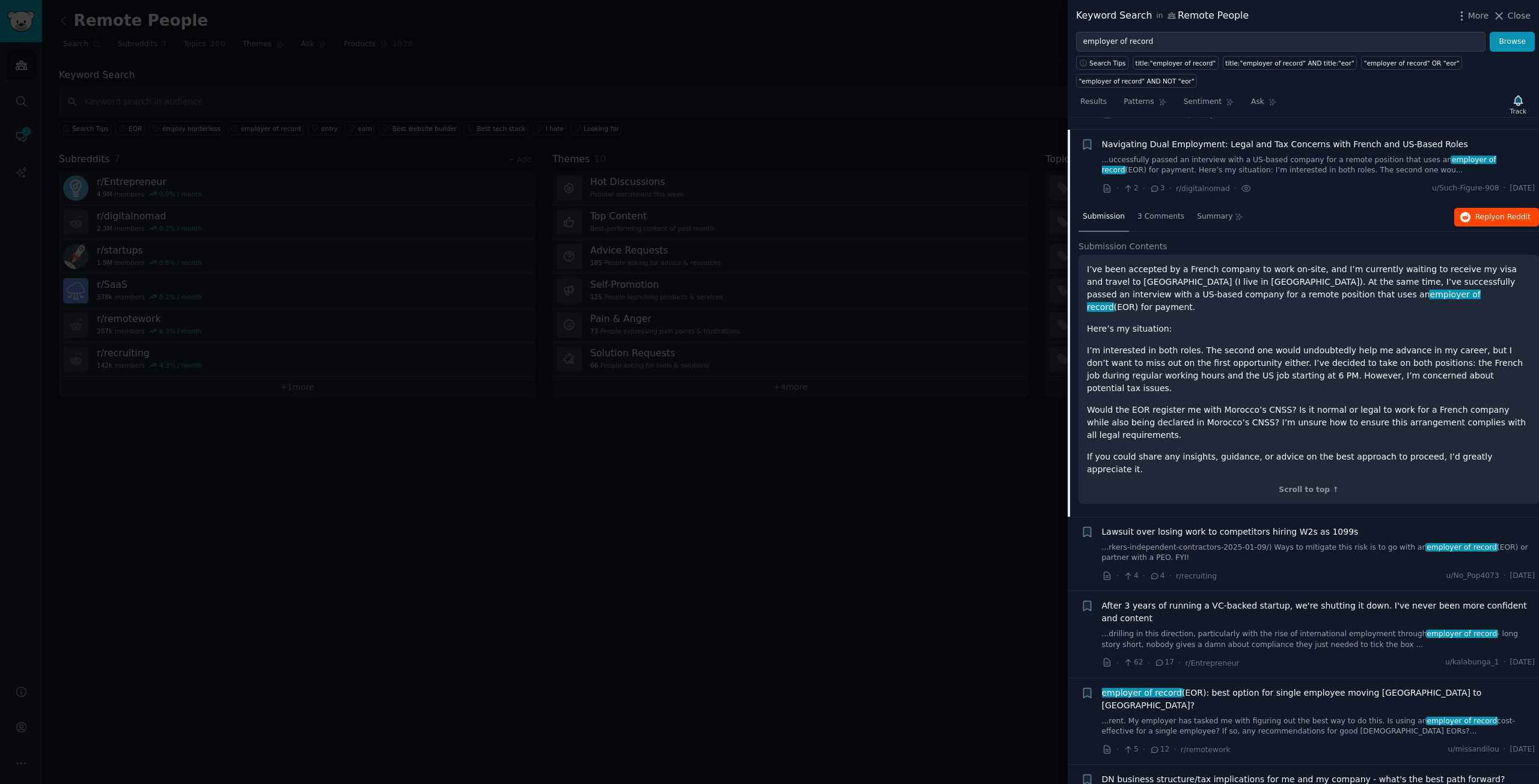
scroll to position [910, 0]
click at [1244, 527] on span "Lawsuit over losing work to competitors hiring W2s as 1099s" at bounding box center [1231, 533] width 256 height 12
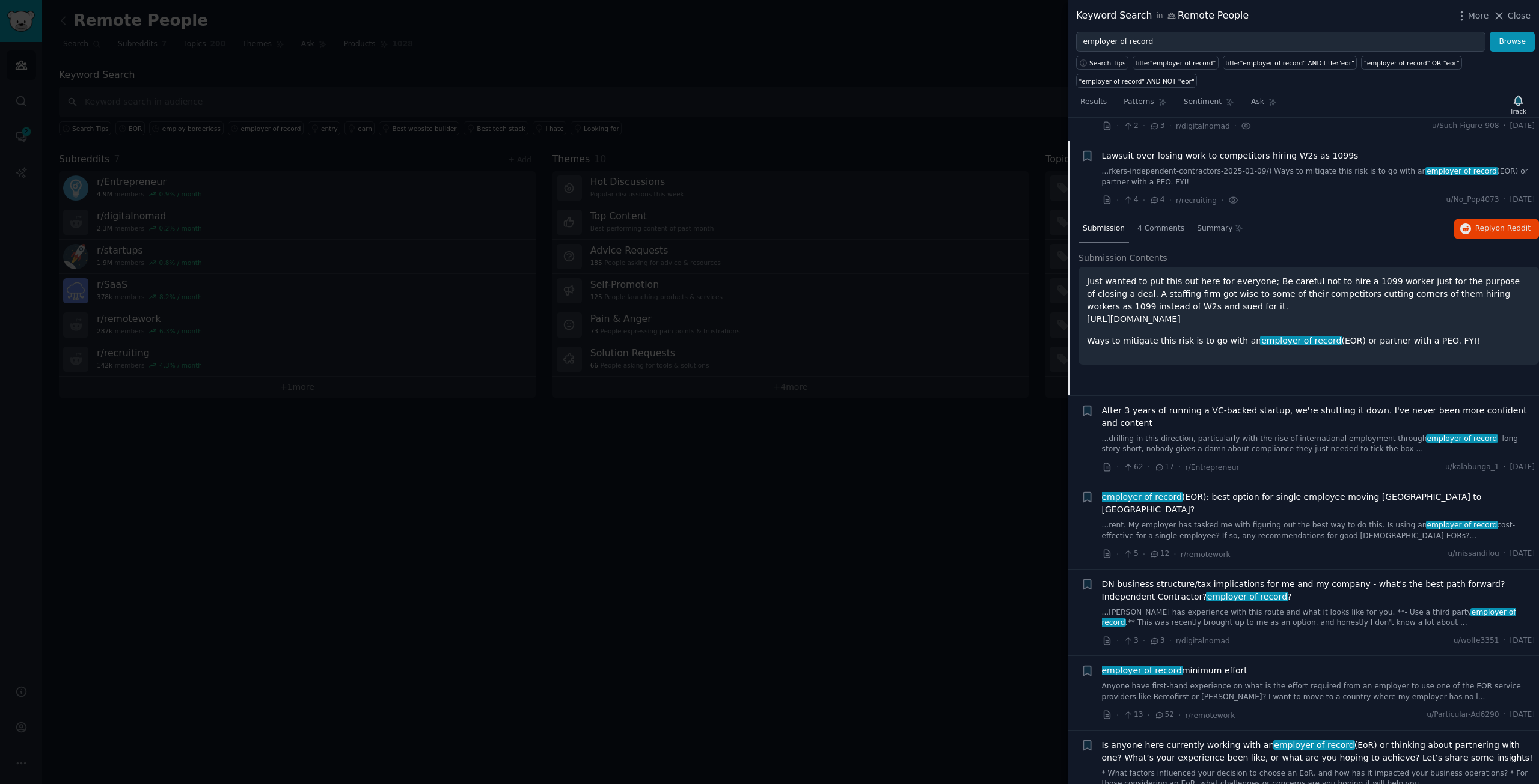
scroll to position [984, 0]
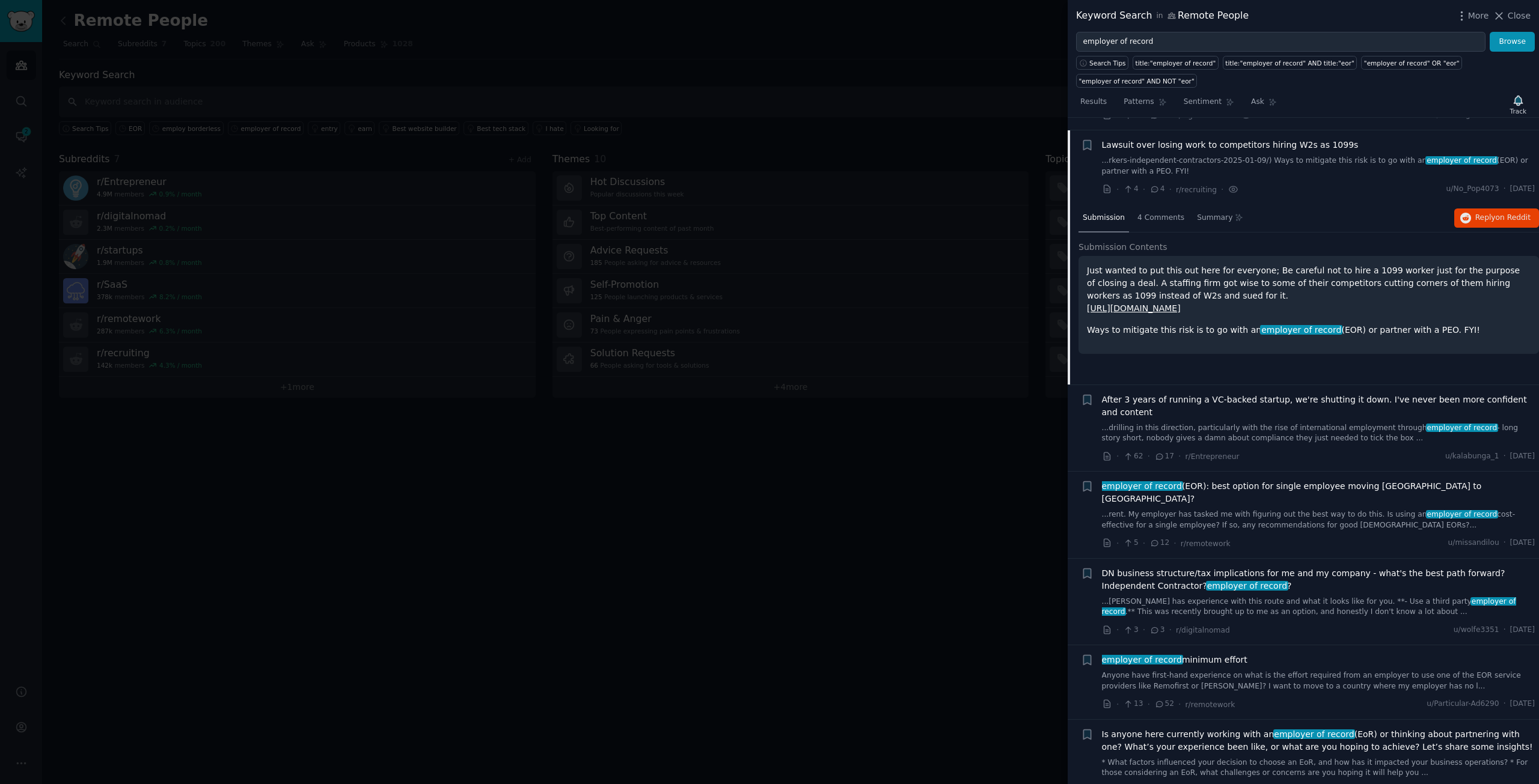
click at [1262, 394] on span "After 3 years of running a VC-backed startup, we're shutting it down. I've neve…" at bounding box center [1319, 406] width 434 height 25
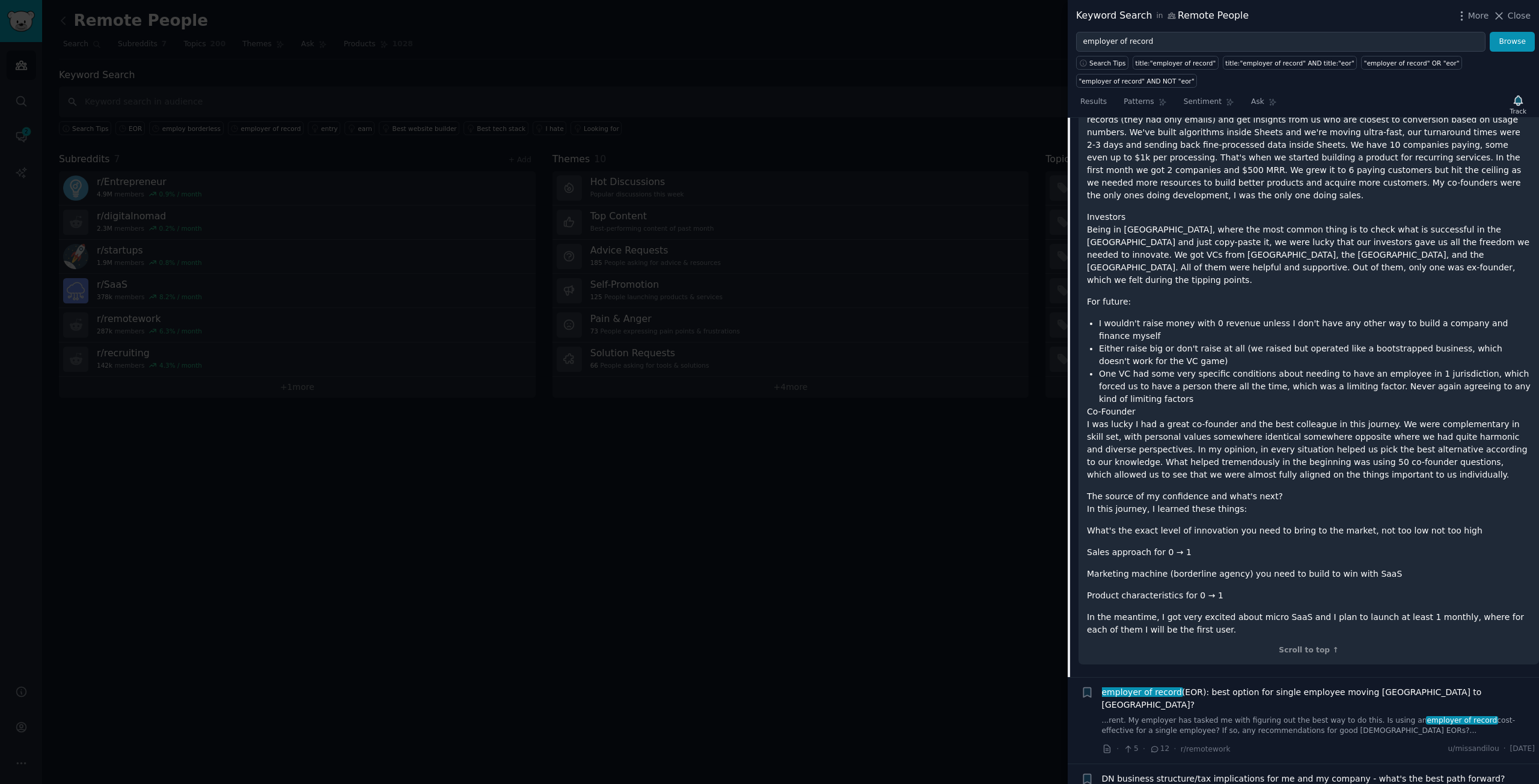
scroll to position [2260, 0]
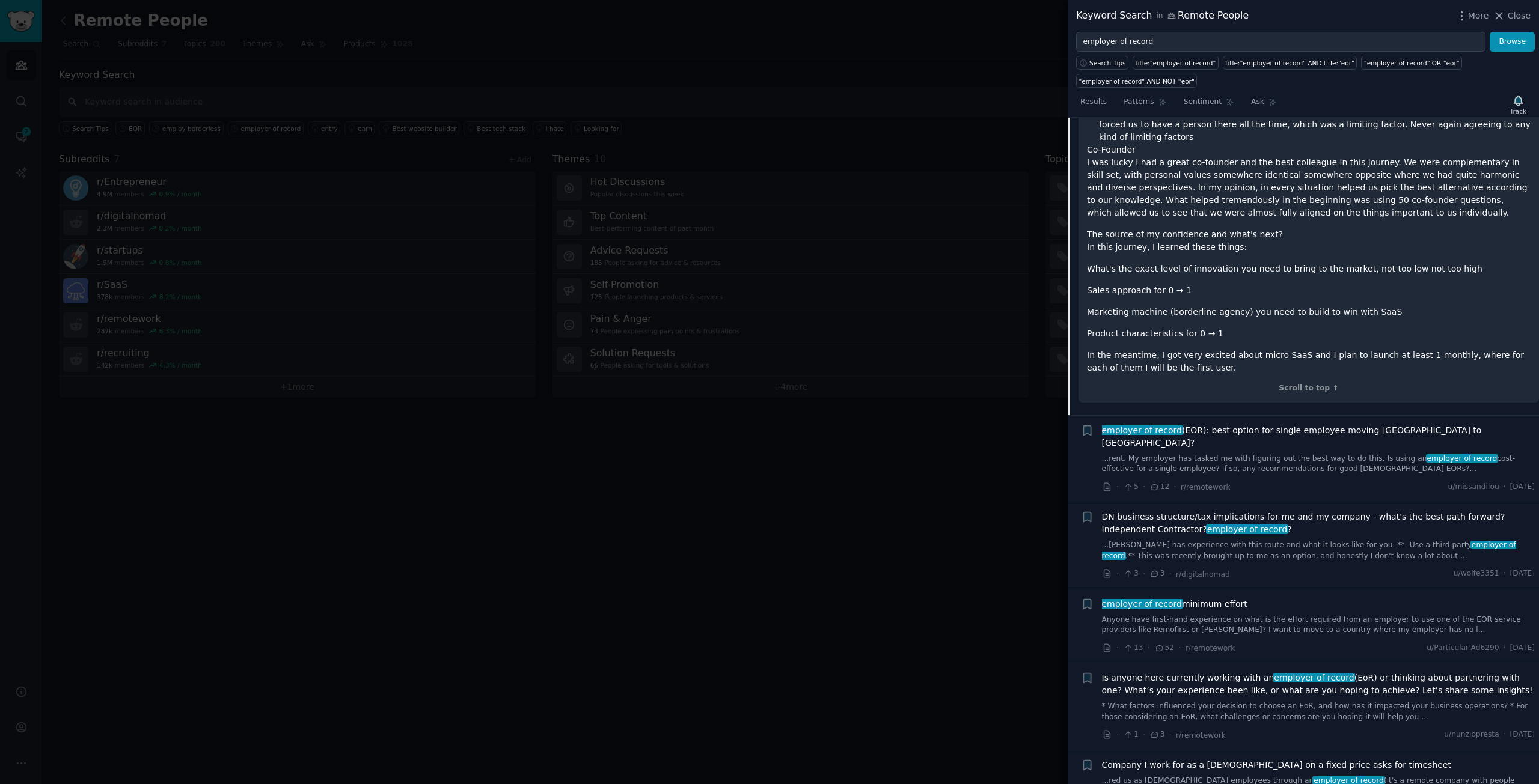
click at [1303, 424] on span "employer of record (EOR): best option for single employee moving [GEOGRAPHIC_DA…" at bounding box center [1319, 437] width 434 height 25
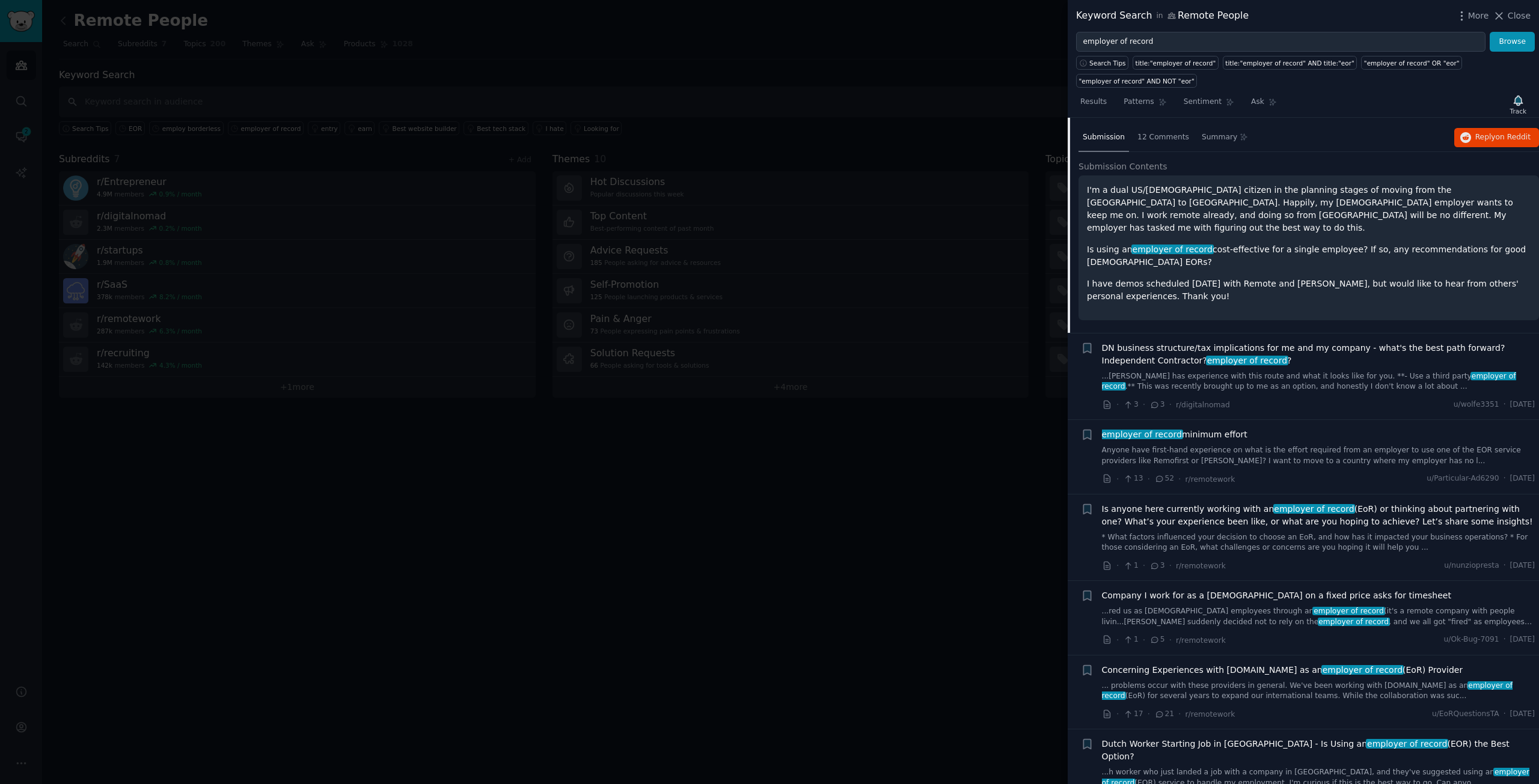
scroll to position [1145, 0]
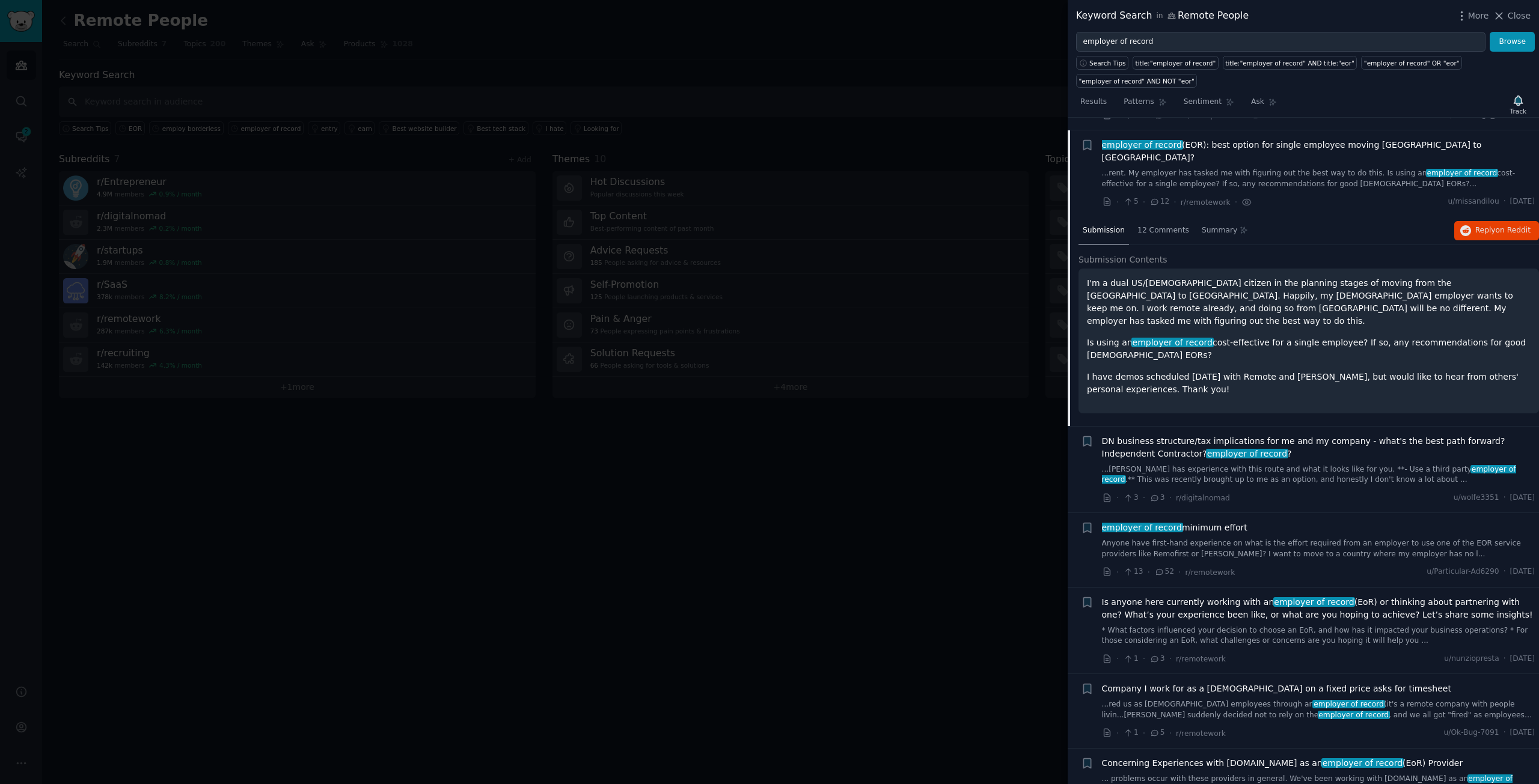
click at [1316, 435] on span "DN business structure/tax implications for me and my company - what's the best …" at bounding box center [1319, 448] width 434 height 25
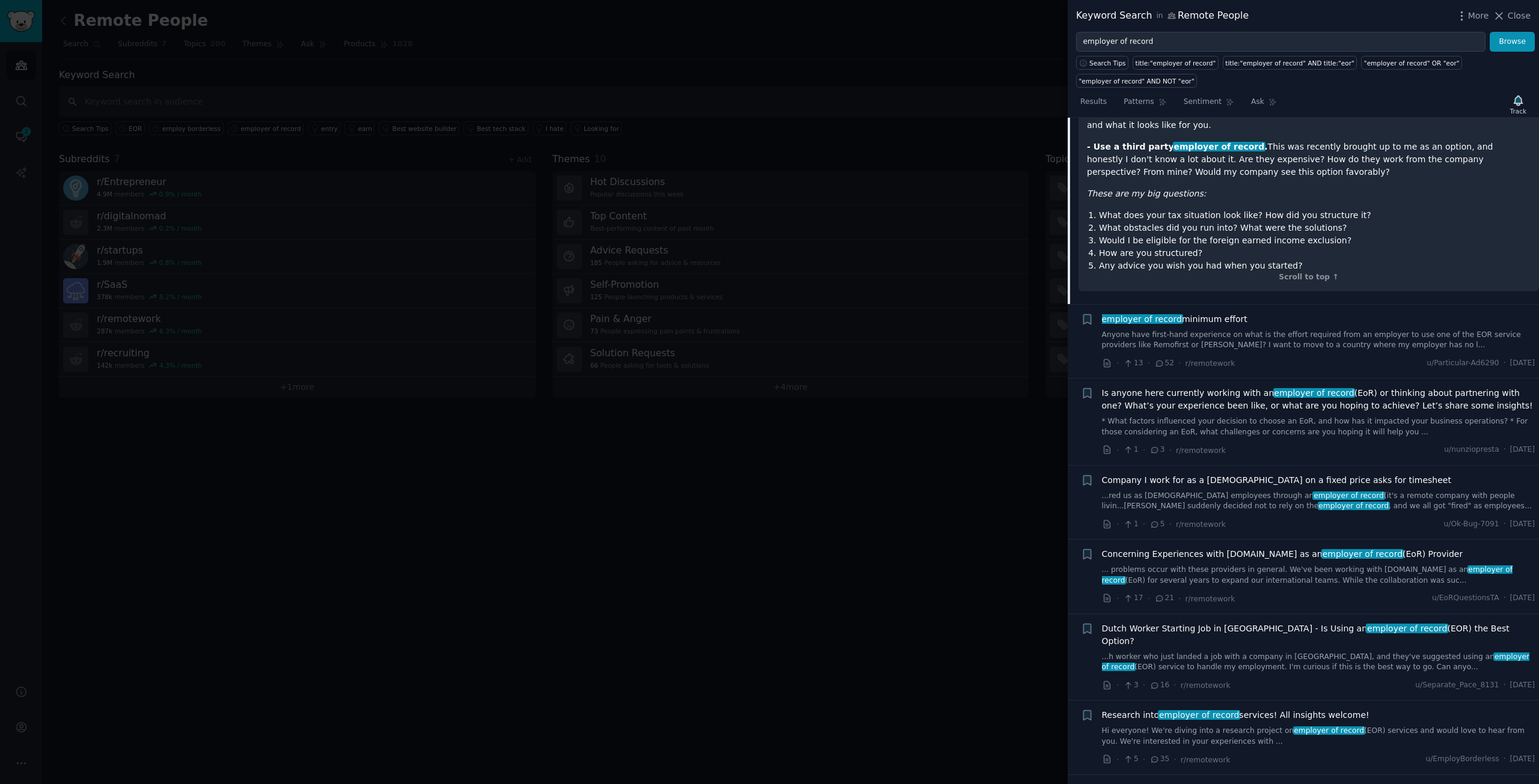
click at [1193, 313] on span "employer of record minimum effort" at bounding box center [1175, 319] width 146 height 12
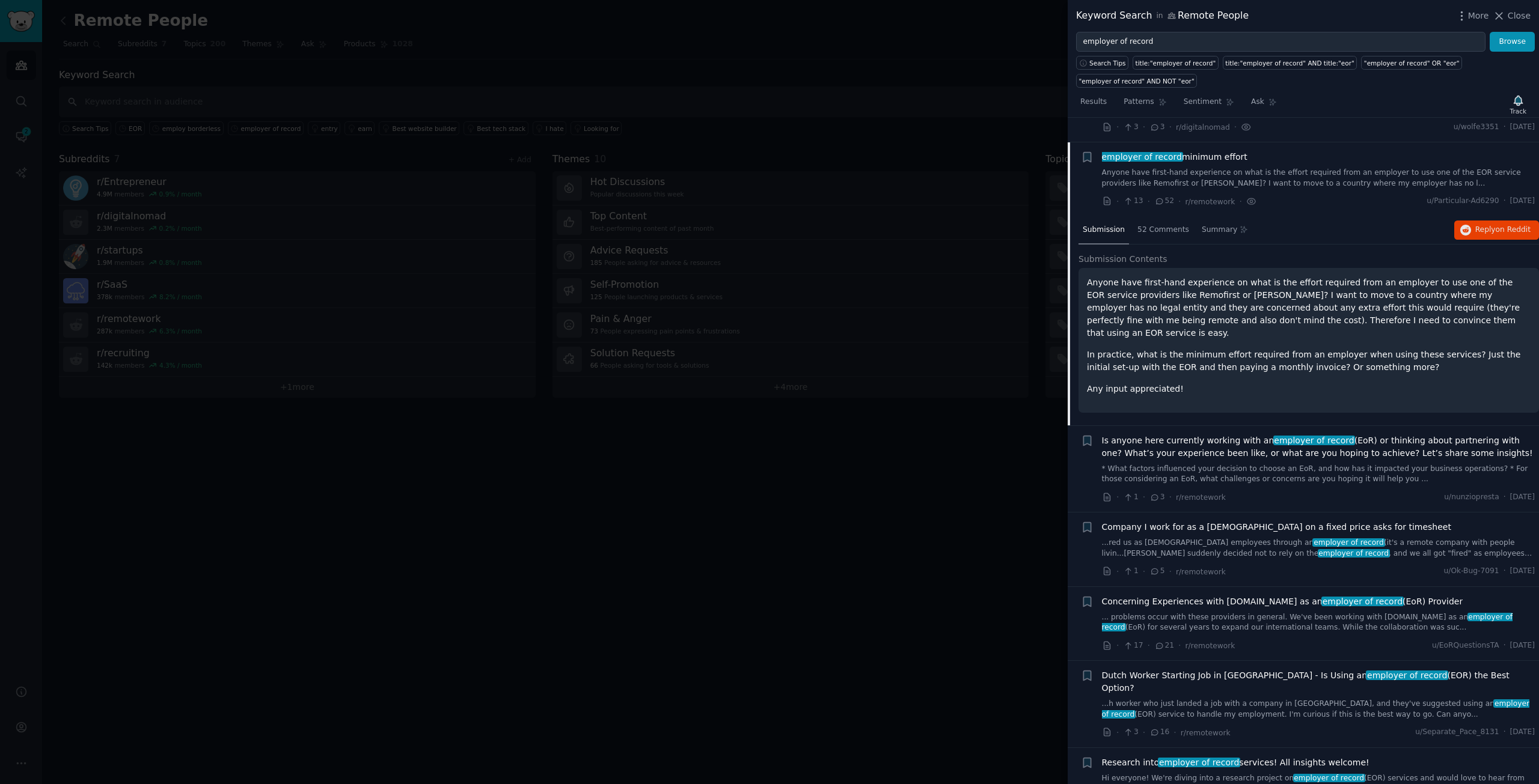
scroll to position [1306, 0]
click at [1229, 435] on span "Is anyone here currently working with an employer of record (EoR) or thinking a…" at bounding box center [1319, 448] width 434 height 25
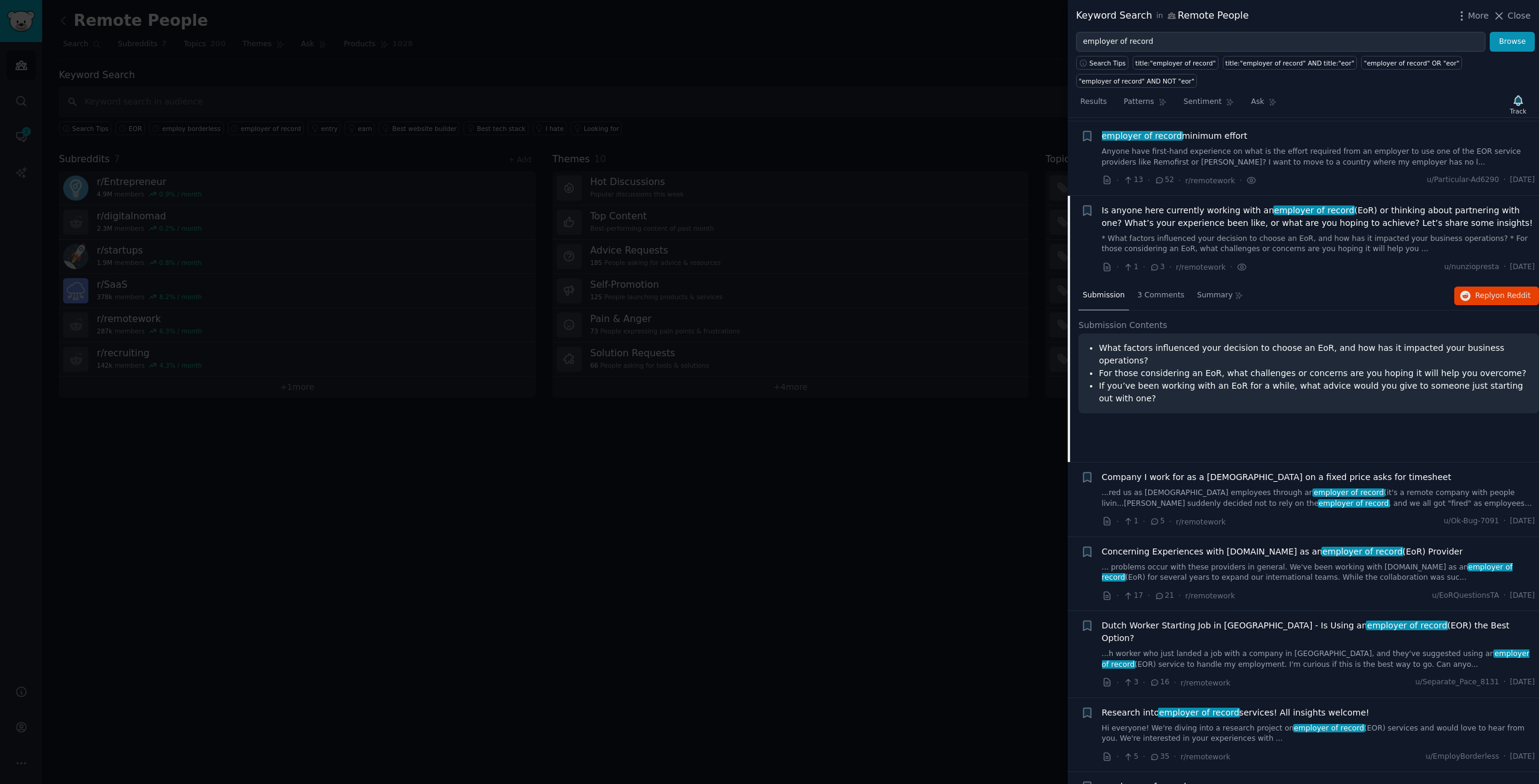
scroll to position [1381, 0]
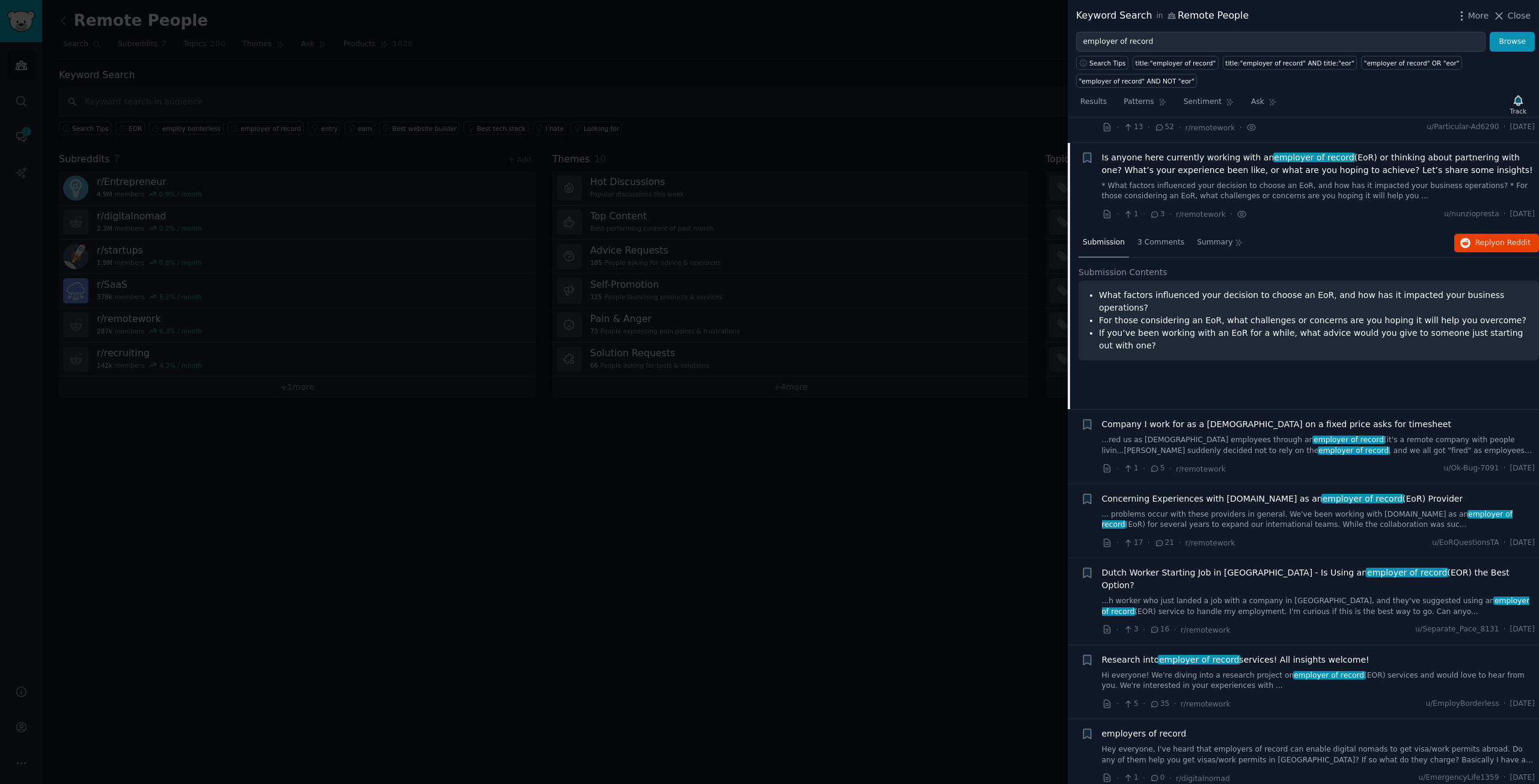
click at [1258, 419] on span "Company I work for as a [DEMOGRAPHIC_DATA] on a fixed price asks for timesheet" at bounding box center [1278, 424] width 350 height 12
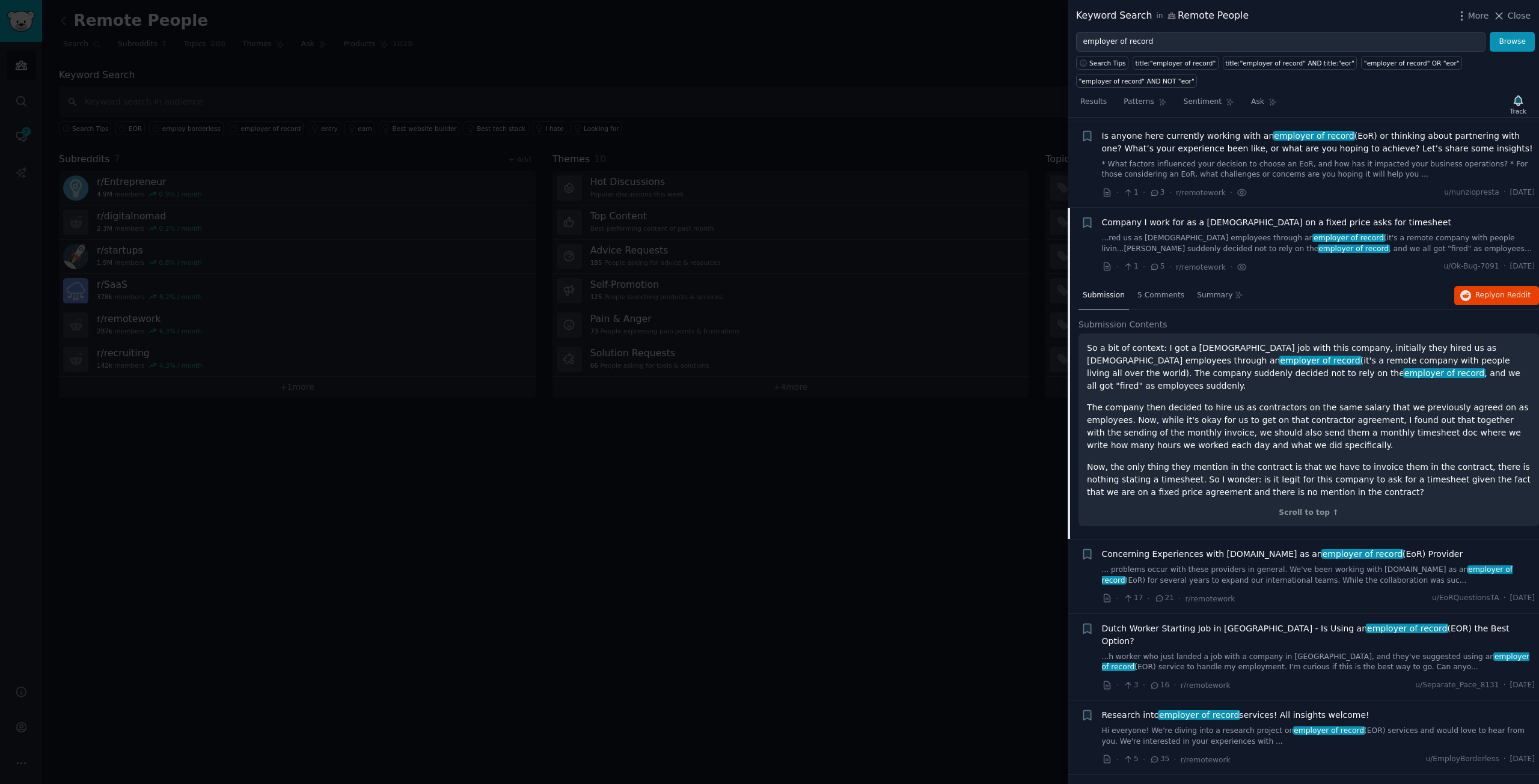
scroll to position [1467, 0]
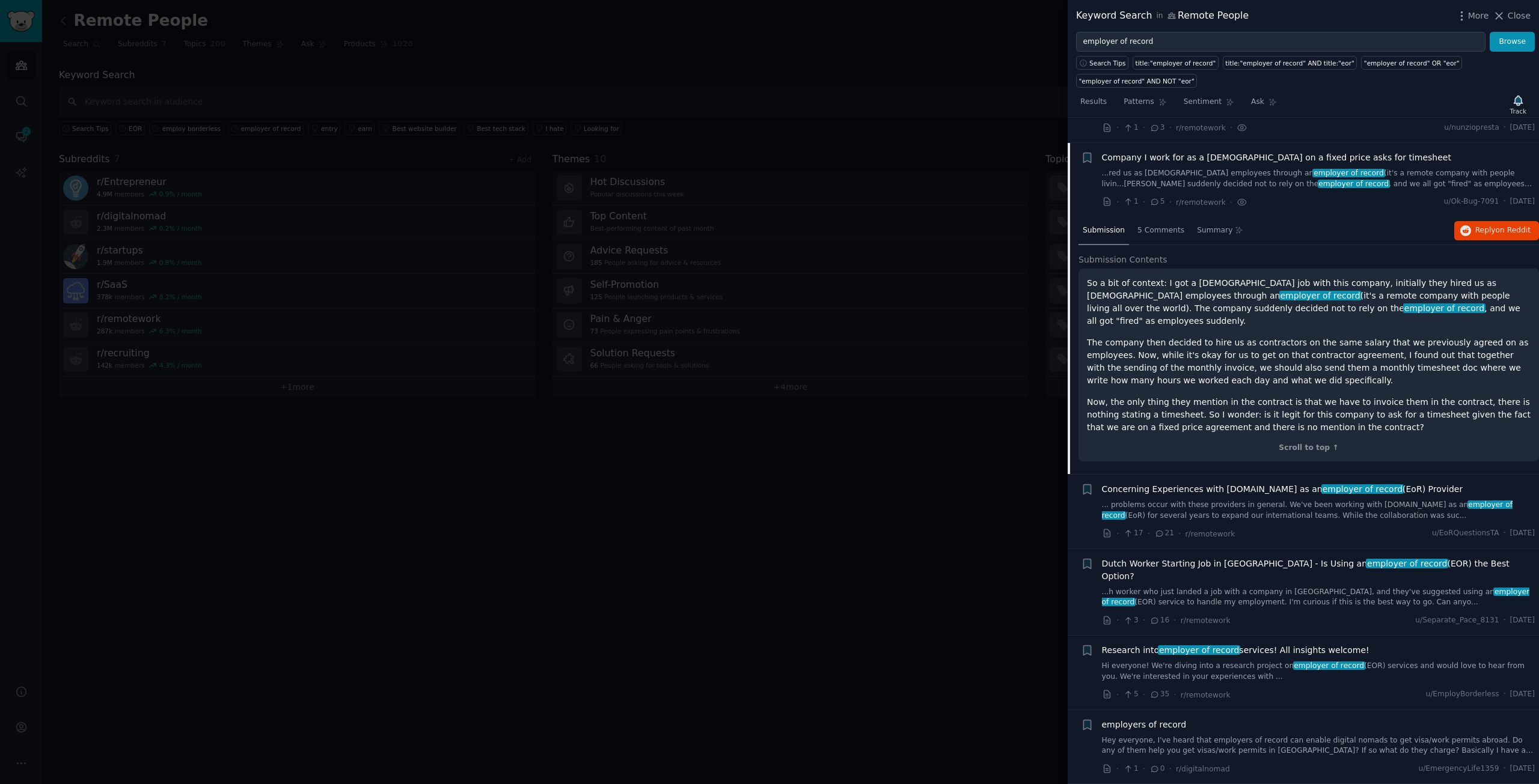
click at [1253, 484] on span "Concerning Experiences with [DOMAIN_NAME] as an employer of record (EoR) Provid…" at bounding box center [1283, 489] width 361 height 12
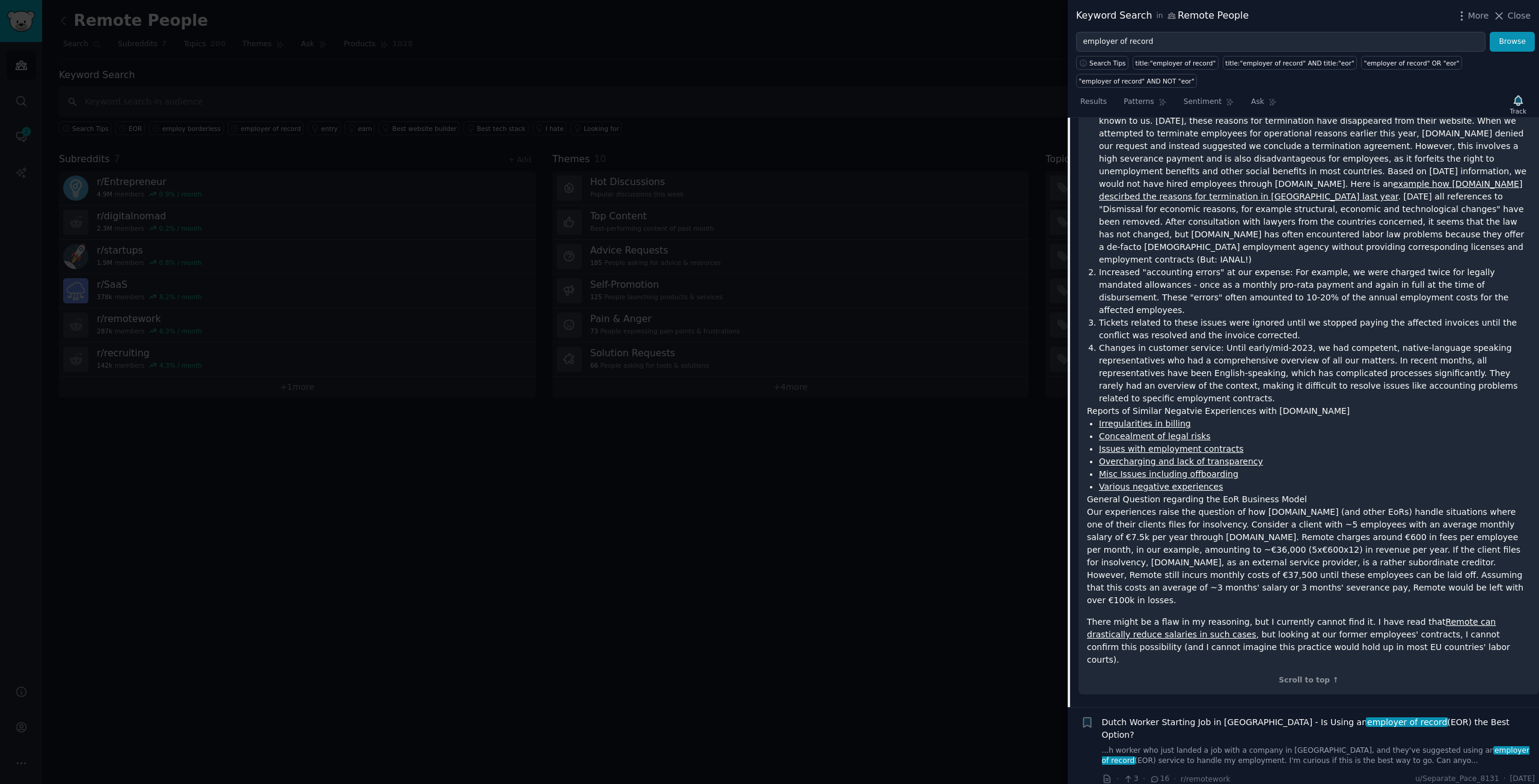
scroll to position [2142, 0]
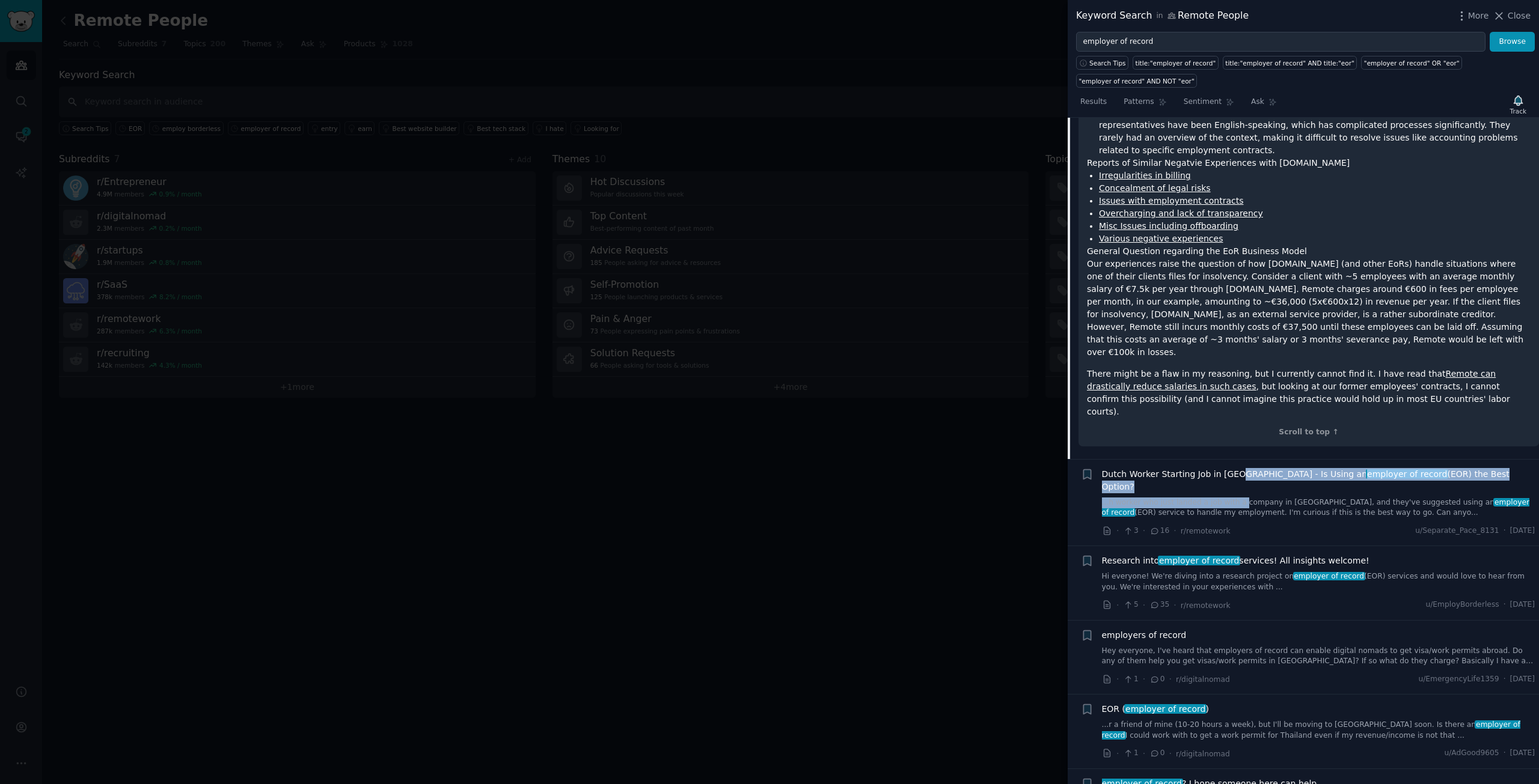
click at [1231, 468] on div "Dutch Worker Starting Job in [GEOGRAPHIC_DATA] - Is Using an employer of record…" at bounding box center [1319, 493] width 434 height 51
click at [1232, 468] on span "[DEMOGRAPHIC_DATA] Worker Starting Job in [GEOGRAPHIC_DATA] - Is Using an emplo…" at bounding box center [1319, 480] width 434 height 25
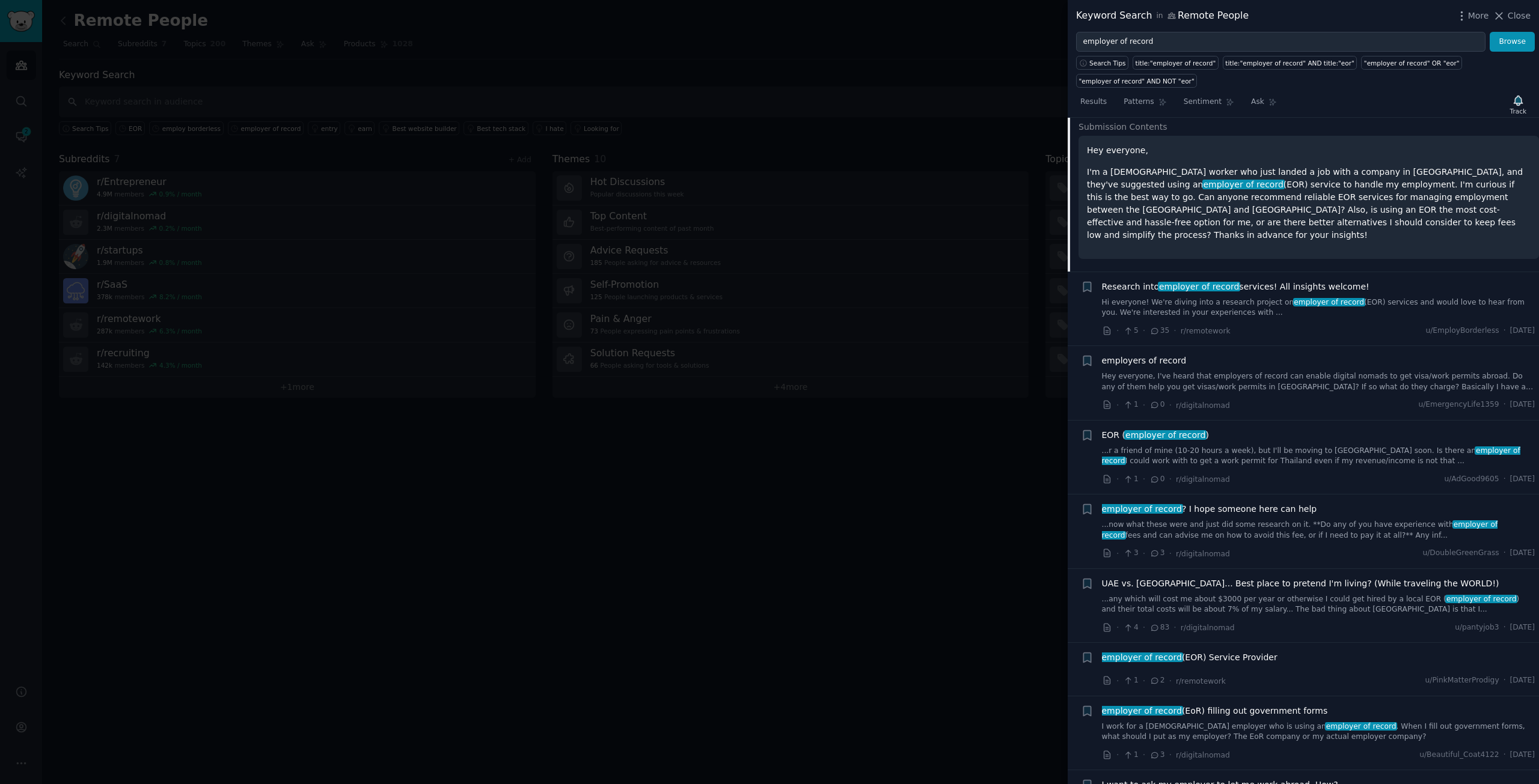
scroll to position [1615, 0]
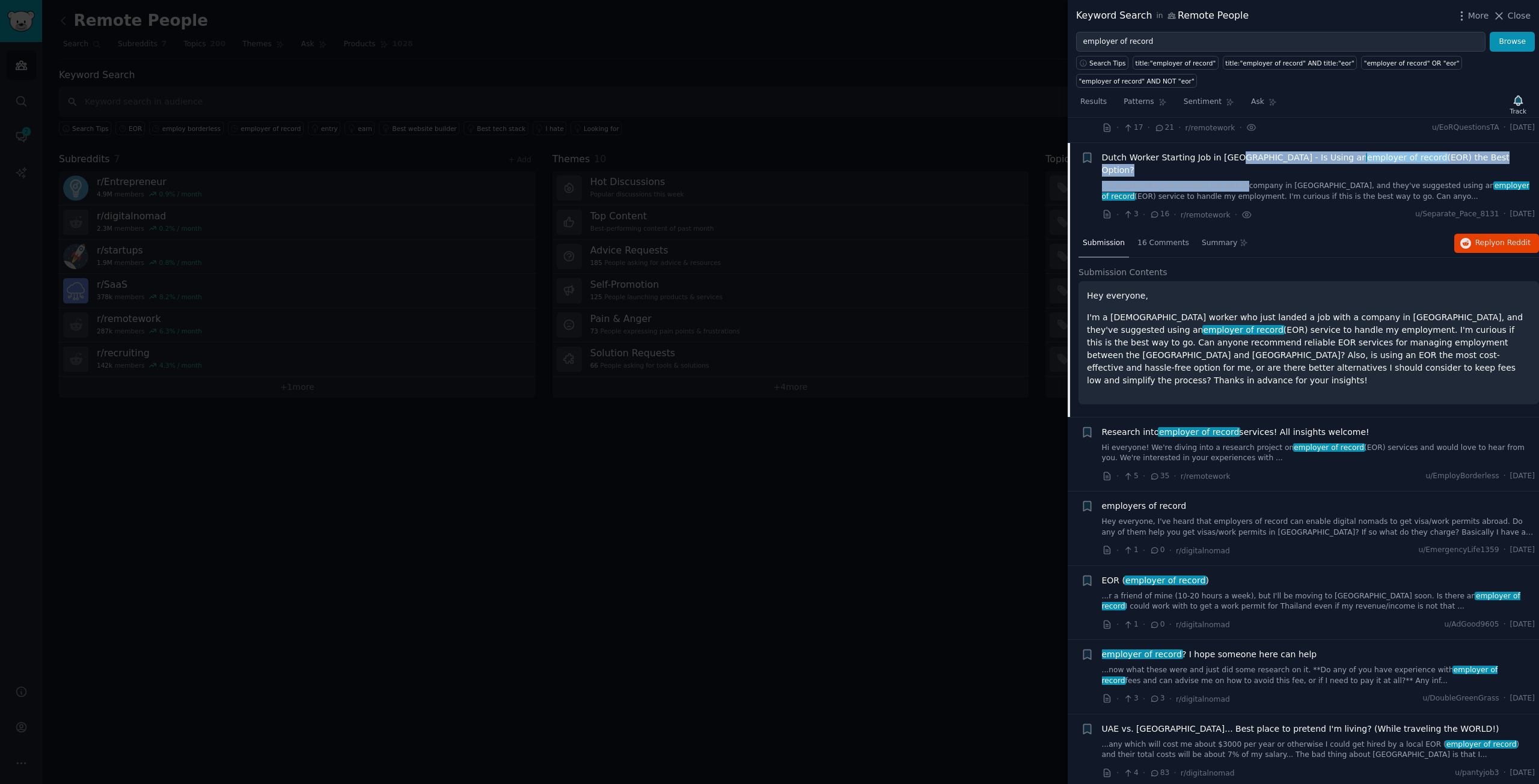
click at [1258, 426] on span "Research into employer of record services! All insights welcome!" at bounding box center [1236, 432] width 267 height 12
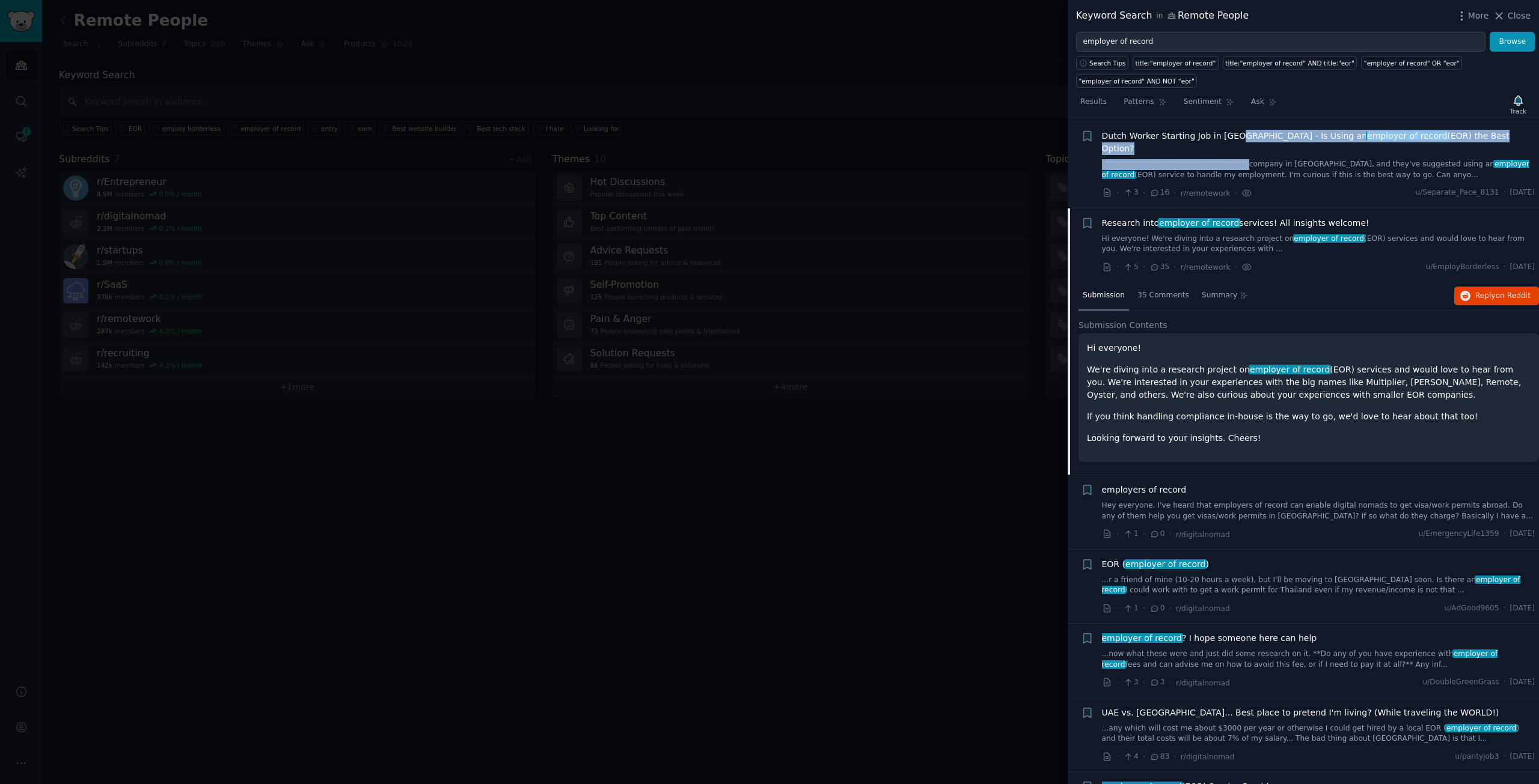
scroll to position [1690, 0]
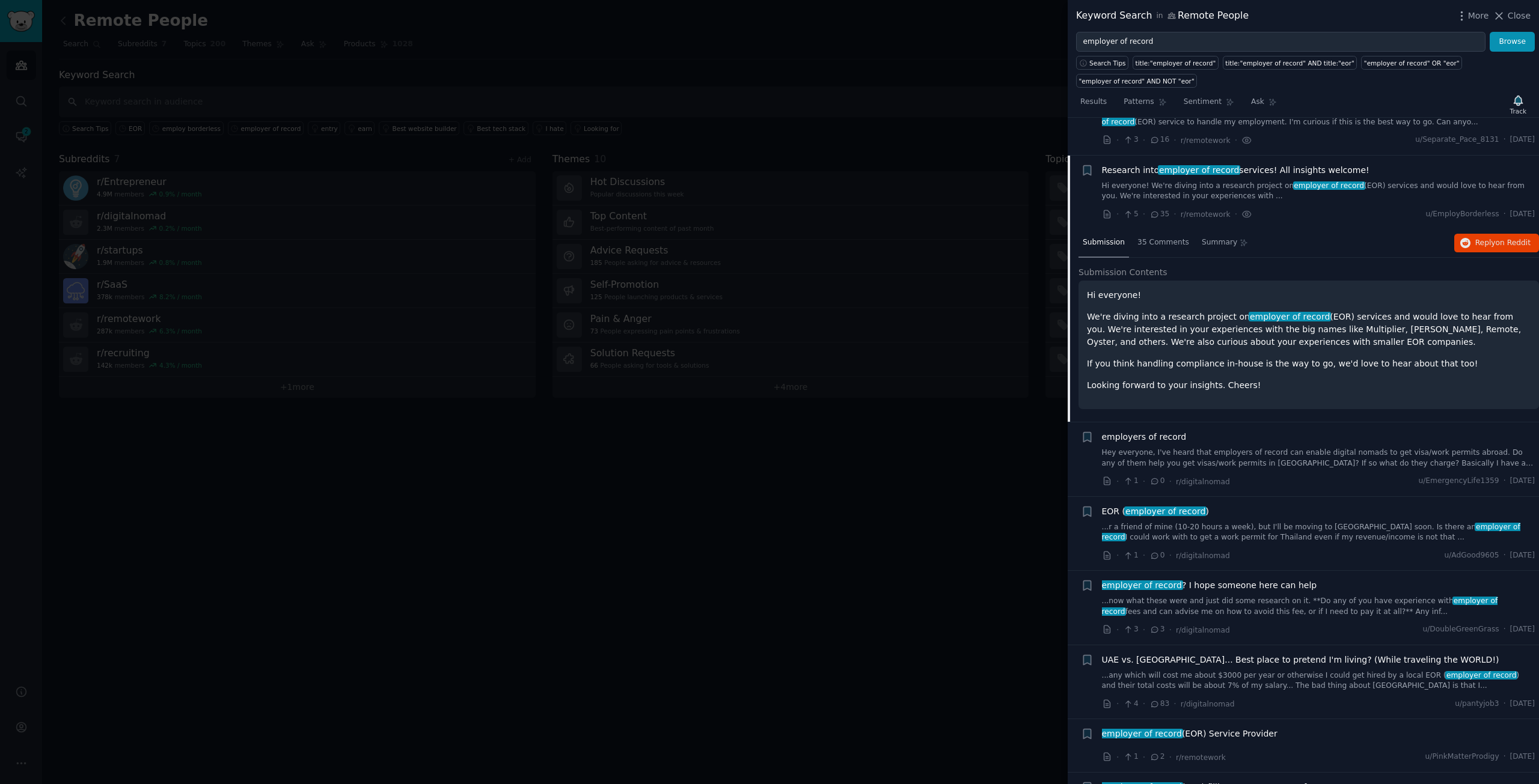
click at [1144, 431] on span "employers of record" at bounding box center [1145, 437] width 85 height 12
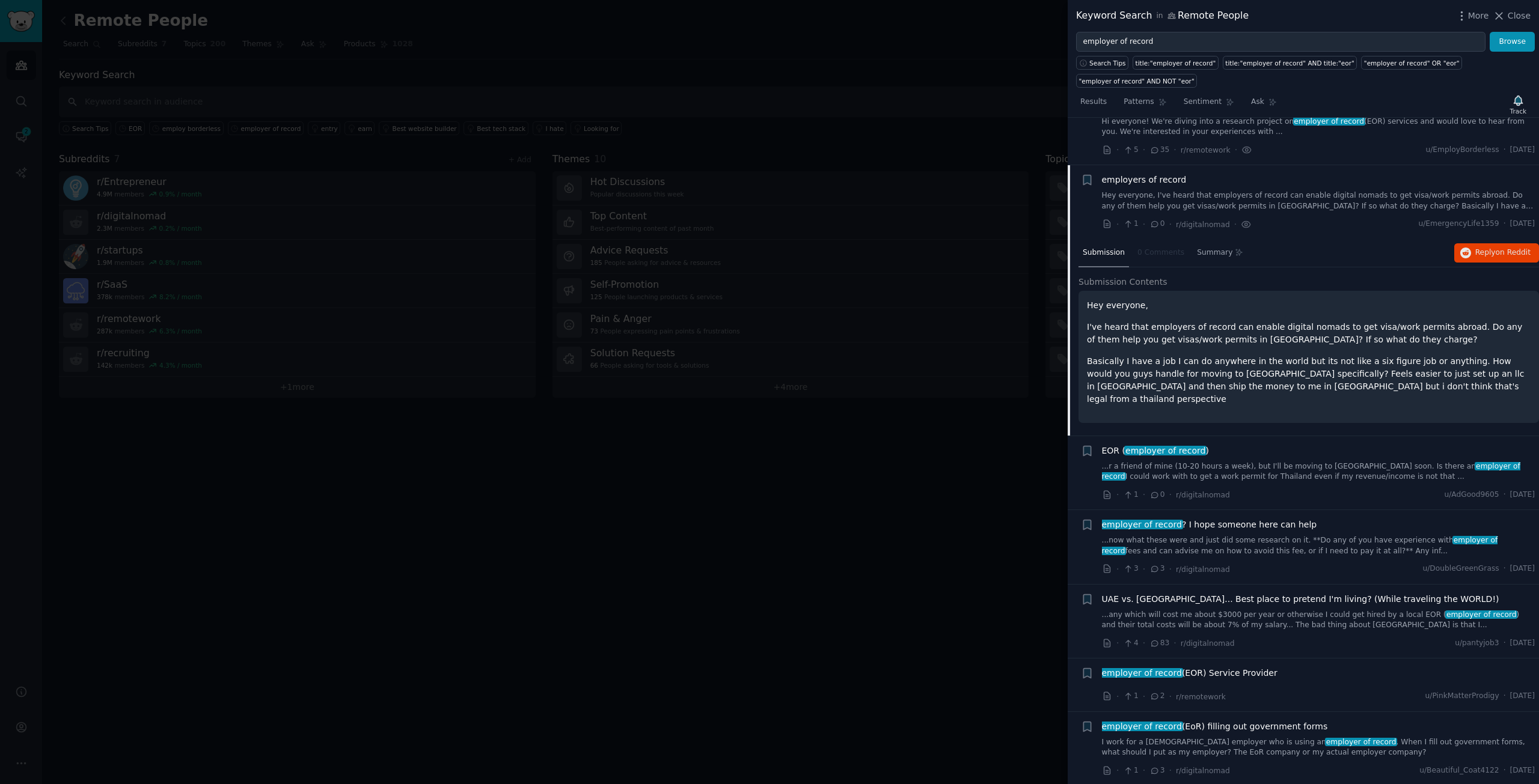
scroll to position [1764, 0]
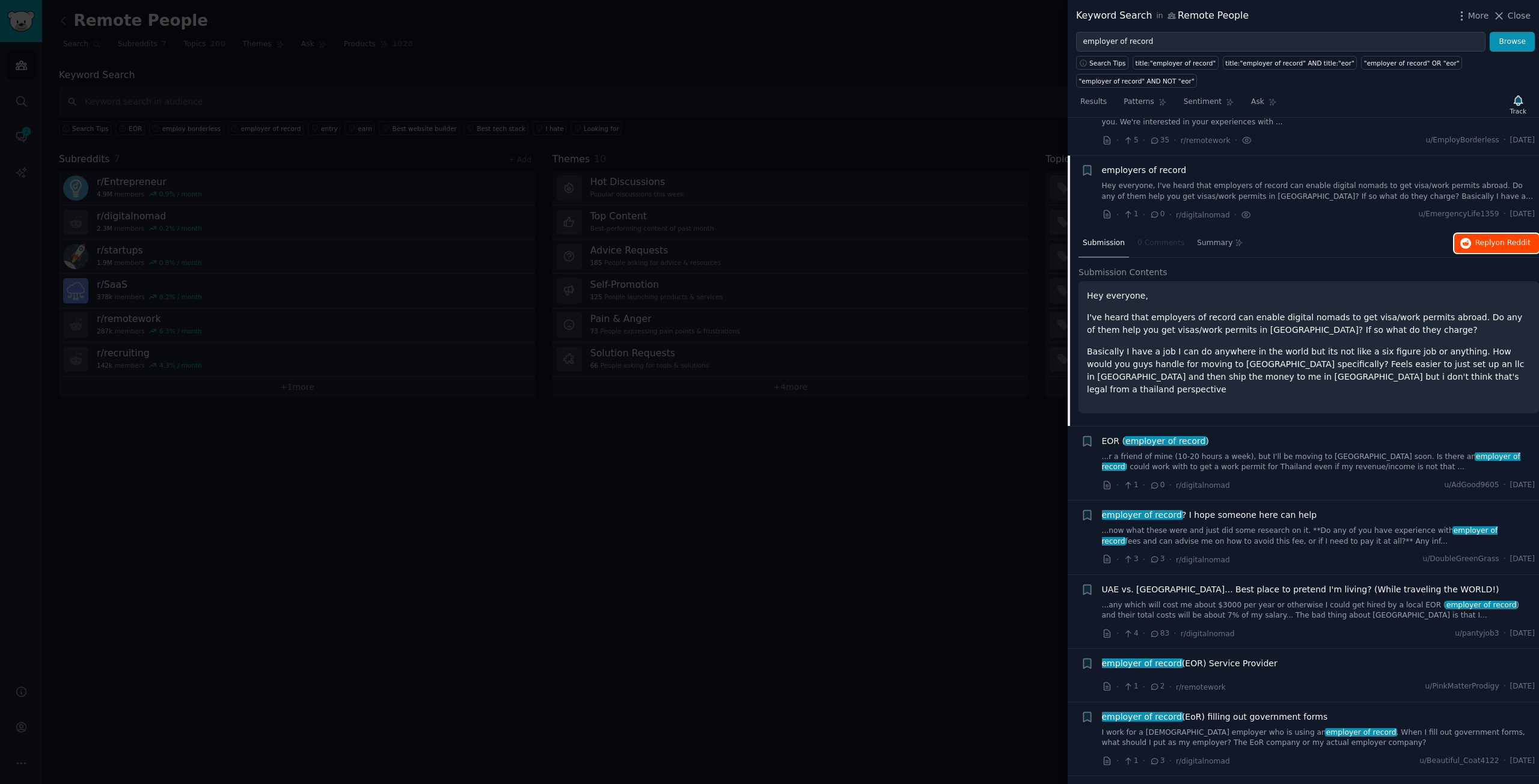
drag, startPoint x: 1494, startPoint y: 204, endPoint x: 1306, endPoint y: 348, distance: 236.8
click at [1193, 436] on span "employer of record" at bounding box center [1165, 441] width 82 height 10
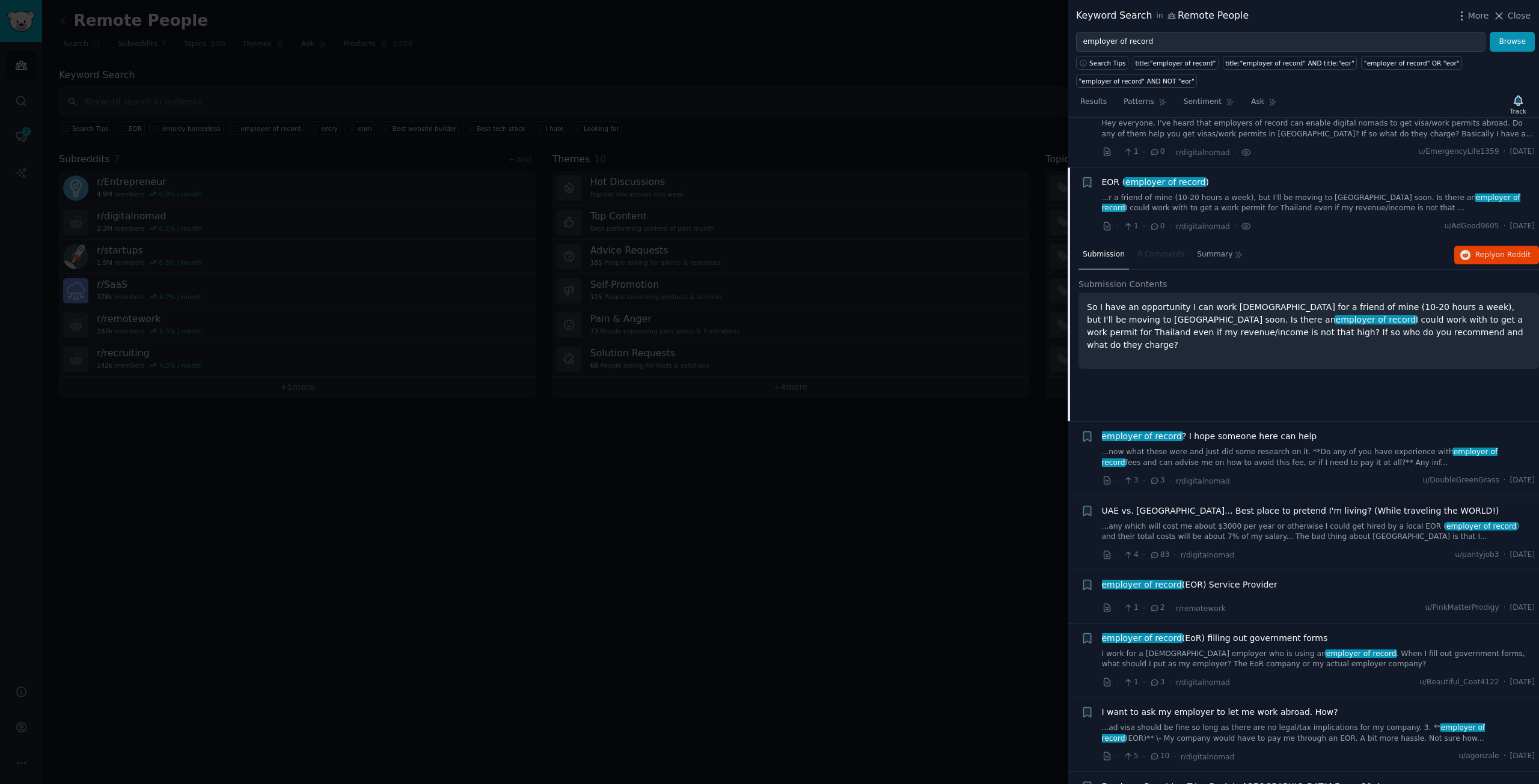
scroll to position [1838, 0]
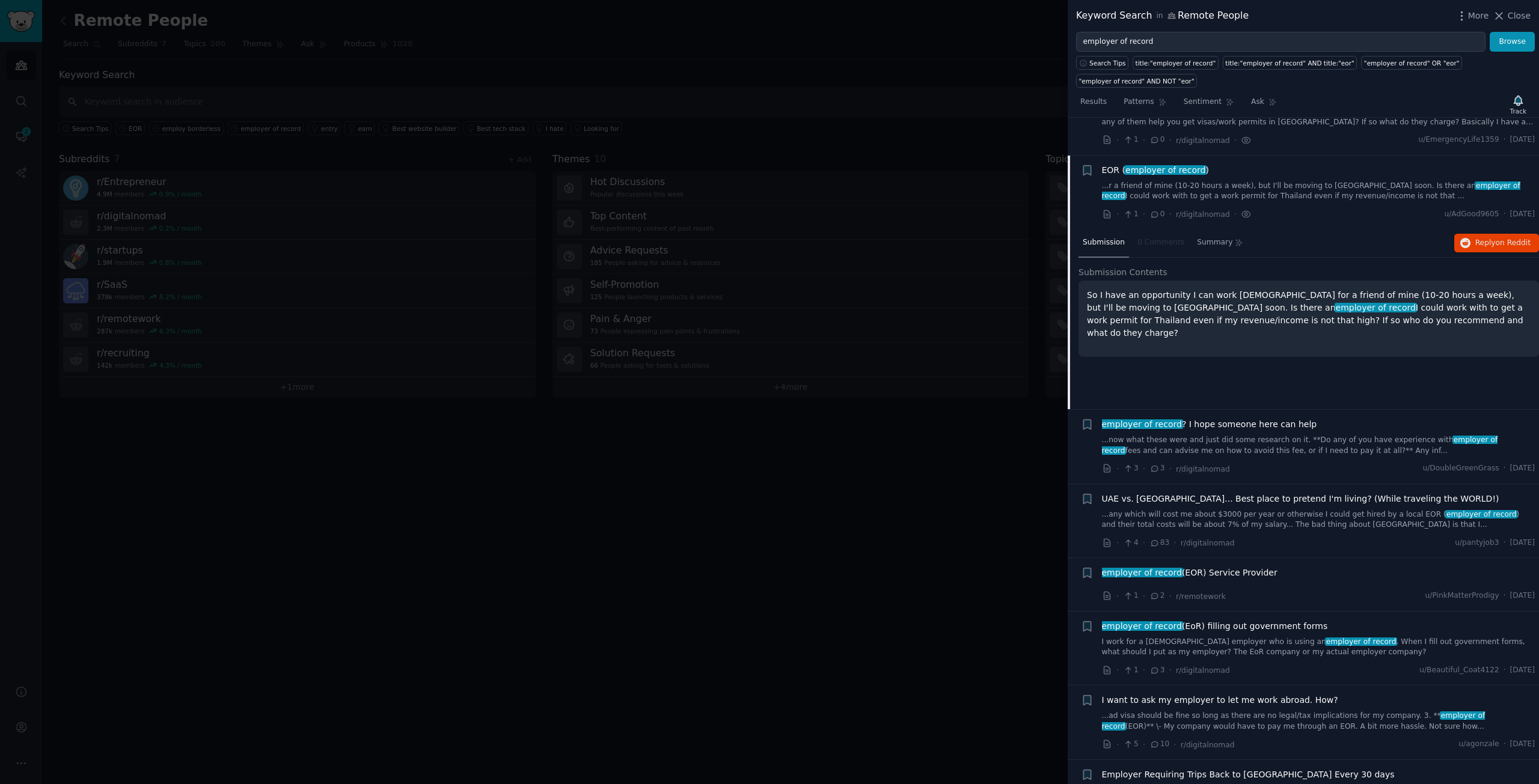
click at [1278, 419] on span "employer of record ? I hope someone here can help" at bounding box center [1210, 424] width 215 height 12
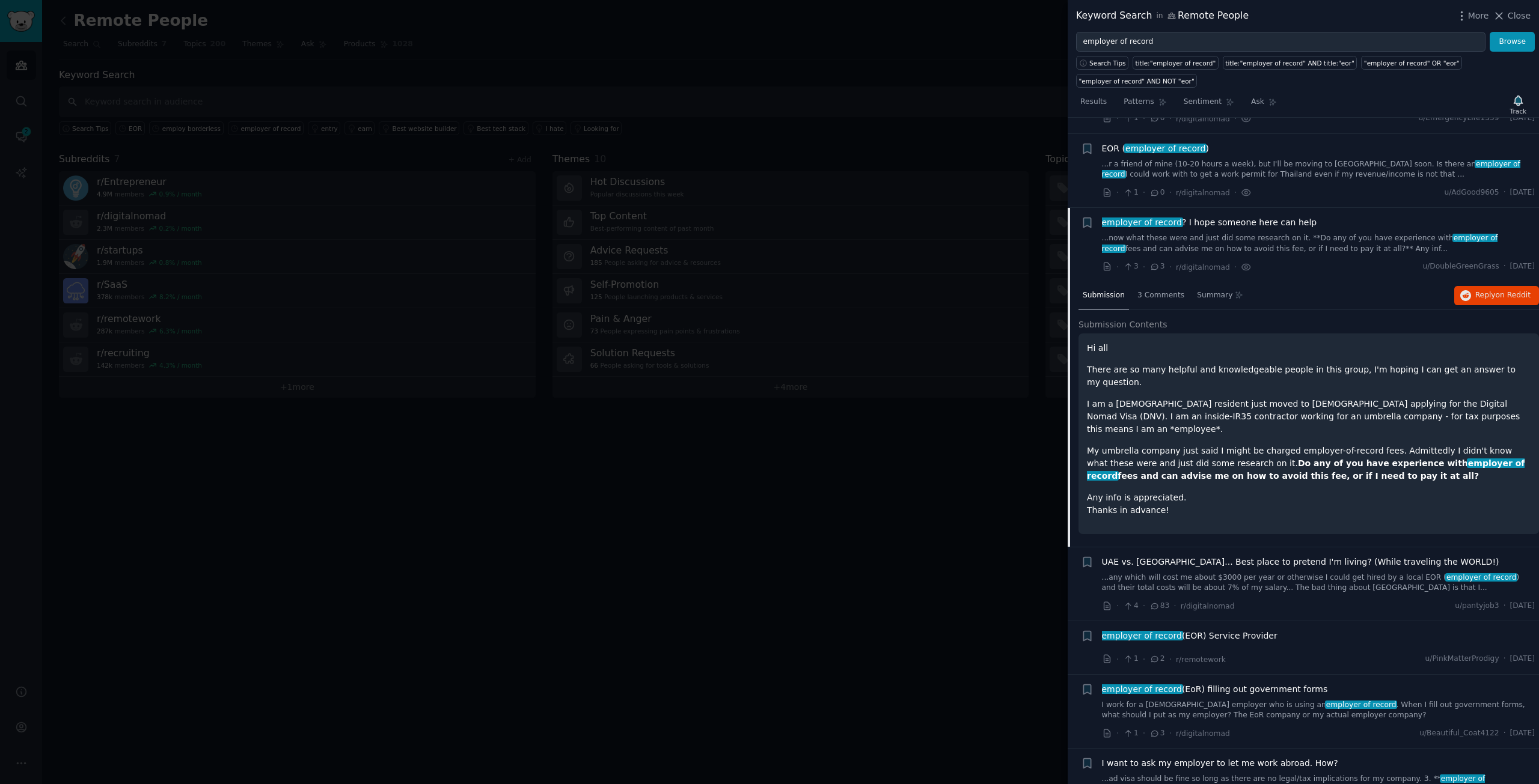
scroll to position [1913, 0]
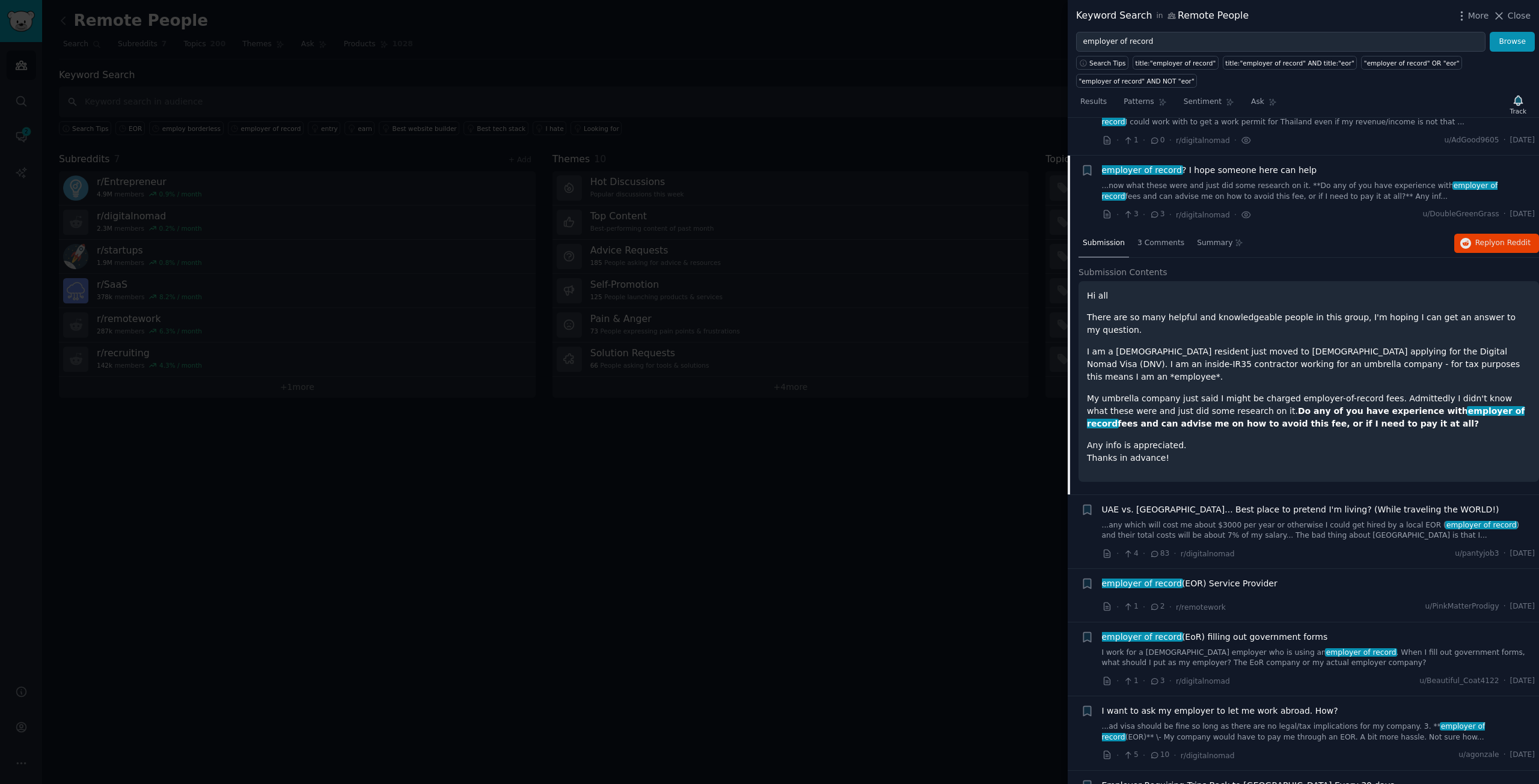
click at [590, 546] on div at bounding box center [770, 392] width 1539 height 784
